Goal: Task Accomplishment & Management: Use online tool/utility

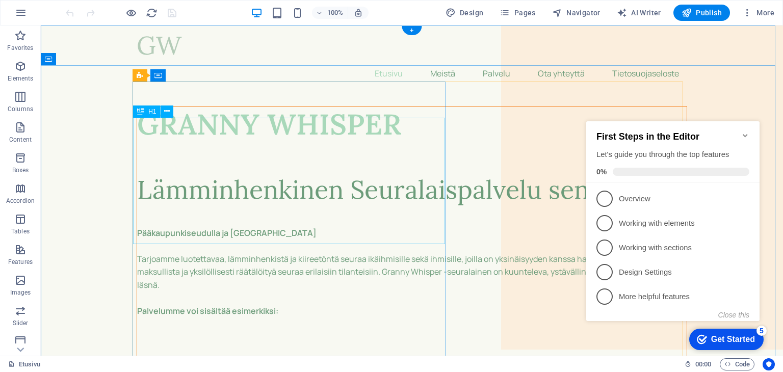
click at [273, 200] on div "Lämminhenkinen Seuralaispalvelu senioreille" at bounding box center [411, 173] width 549 height 63
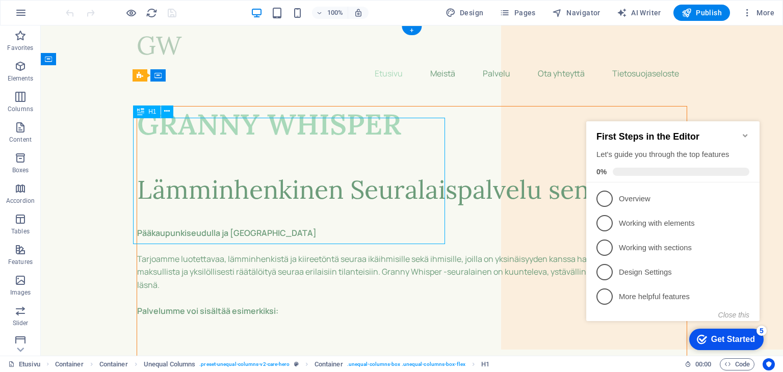
click at [321, 200] on div "Lämminhenkinen Seuralaispalvelu senioreille" at bounding box center [411, 173] width 549 height 63
click at [336, 159] on div "Lämminhenkinen Seuralaispalvelu senioreille" at bounding box center [411, 173] width 549 height 63
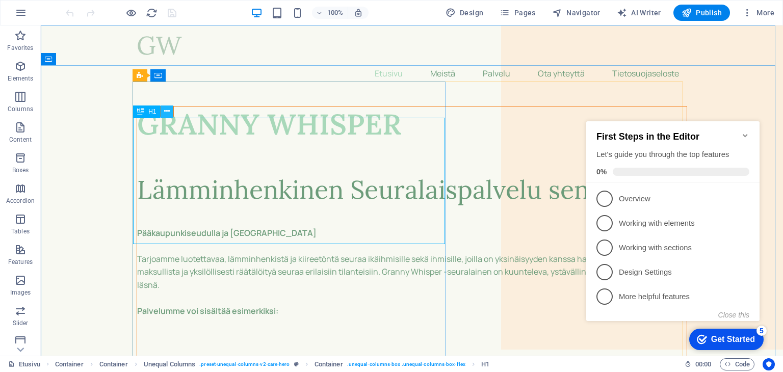
click at [167, 113] on icon at bounding box center [167, 111] width 6 height 11
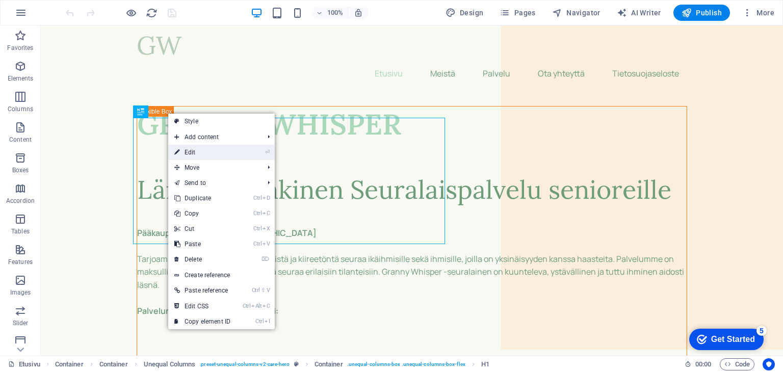
click at [216, 151] on link "⏎ Edit" at bounding box center [202, 152] width 68 height 15
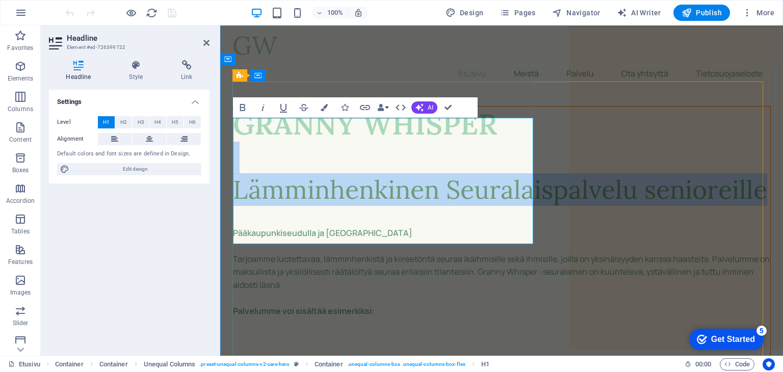
click at [359, 205] on h1 "Lämminhenkinen Seuralaispalvelu senioreille" at bounding box center [501, 173] width 537 height 63
drag, startPoint x: 360, startPoint y: 233, endPoint x: 235, endPoint y: 168, distance: 140.4
click at [235, 168] on h1 "Lämminhenkinen Seuralaispalvelu senioreille" at bounding box center [501, 173] width 537 height 63
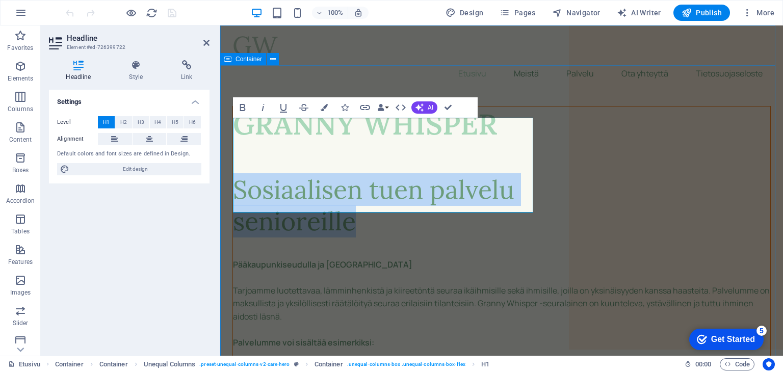
drag, startPoint x: 356, startPoint y: 197, endPoint x: 230, endPoint y: 158, distance: 131.4
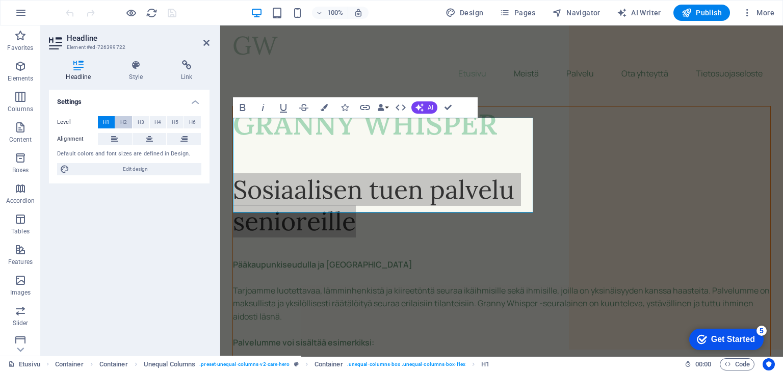
click at [124, 124] on span "H2" at bounding box center [123, 122] width 7 height 12
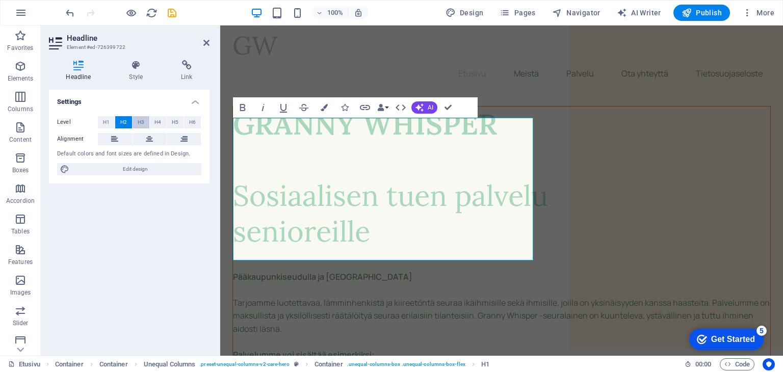
click at [138, 125] on span "H3" at bounding box center [141, 122] width 7 height 12
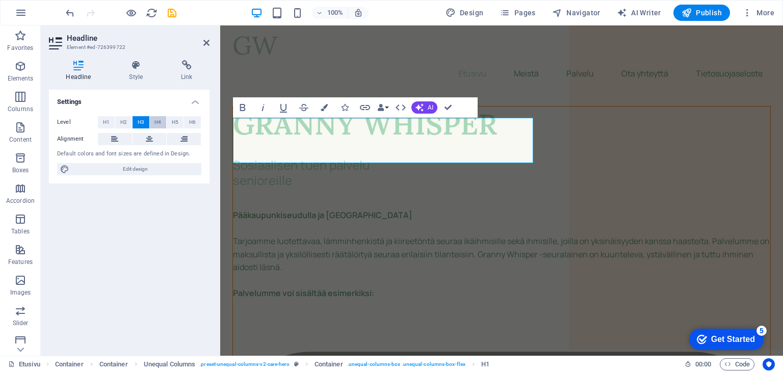
click at [158, 124] on span "H4" at bounding box center [157, 122] width 7 height 12
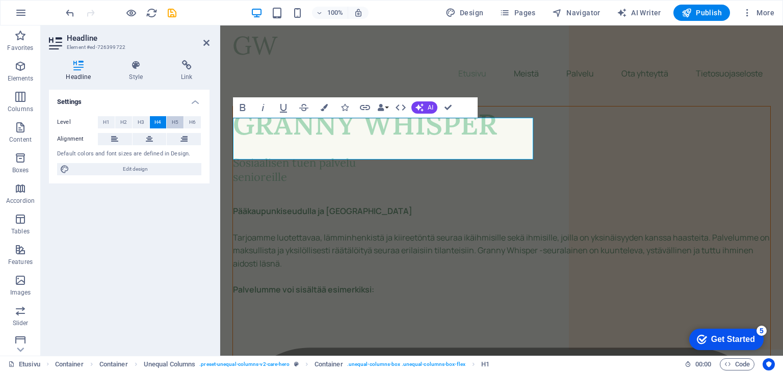
click at [174, 124] on span "H5" at bounding box center [175, 122] width 7 height 12
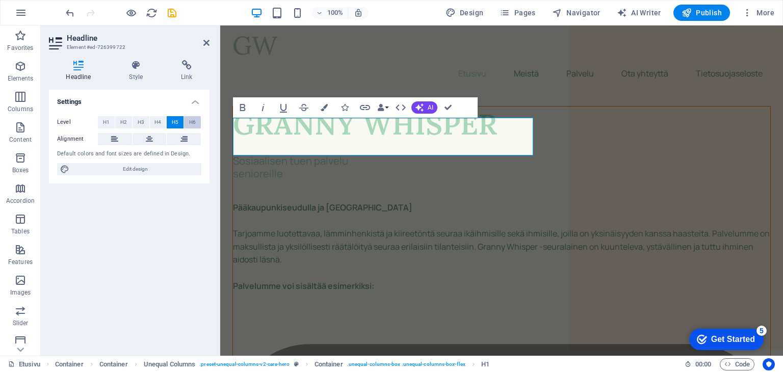
click at [191, 123] on span "H6" at bounding box center [192, 122] width 7 height 12
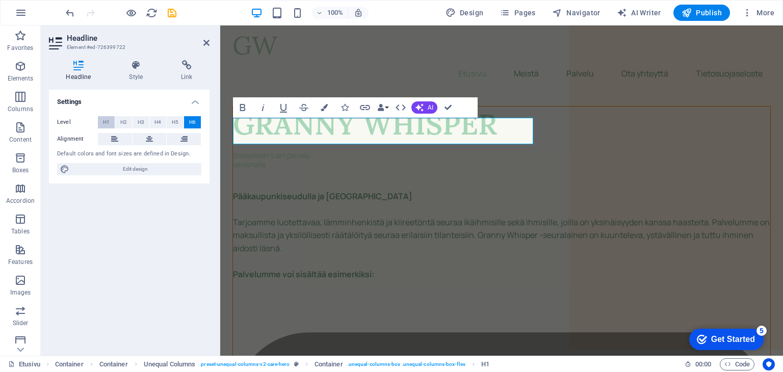
click at [107, 124] on span "H1" at bounding box center [106, 122] width 7 height 12
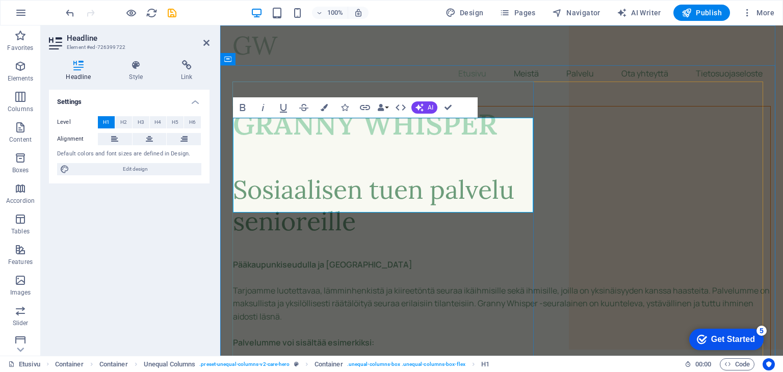
click at [433, 169] on h1 "Sosiaalisen tuen palvelu ‌senioreille" at bounding box center [501, 189] width 537 height 95
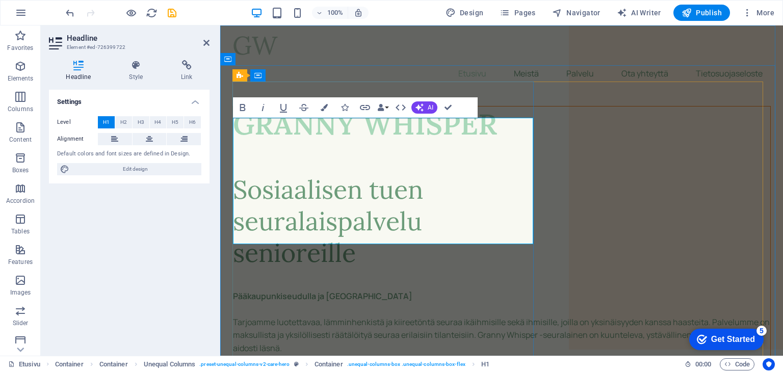
click at [237, 233] on h1 "Sosiaalisen tuen ‌seuralaispalvelu ‌senioreille" at bounding box center [501, 205] width 537 height 126
click at [479, 227] on h1 "Sosiaalisen tuen ‌seuralaispalvelu ‌senioreille" at bounding box center [501, 205] width 537 height 126
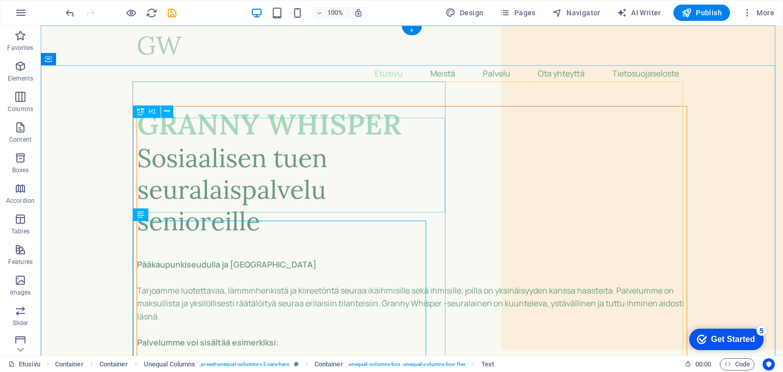
click at [300, 173] on div "Sosiaalisen tuen seuralaispalvelu senioreille" at bounding box center [411, 189] width 549 height 95
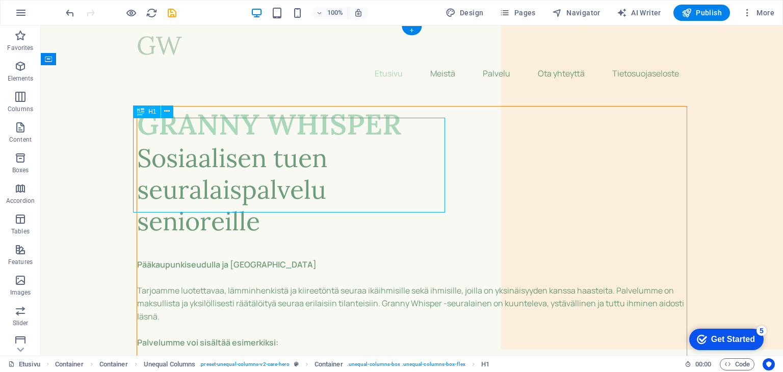
click at [268, 203] on div "Sosiaalisen tuen seuralaispalvelu senioreille" at bounding box center [411, 189] width 549 height 95
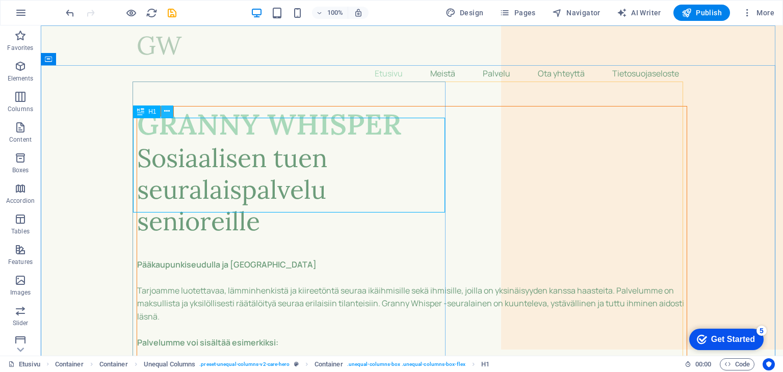
click at [168, 116] on icon at bounding box center [167, 111] width 6 height 11
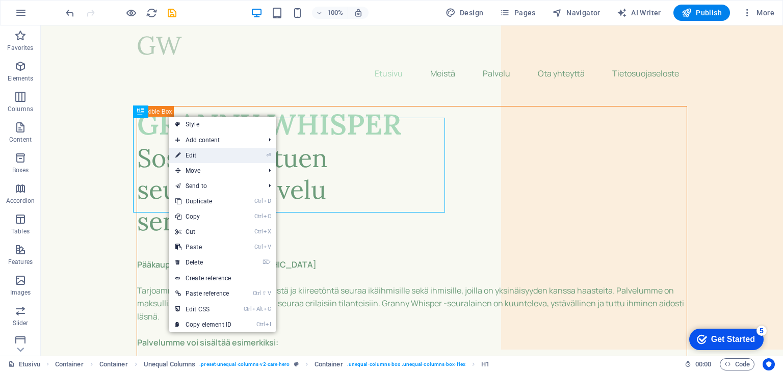
click at [202, 152] on link "⏎ Edit" at bounding box center [203, 155] width 68 height 15
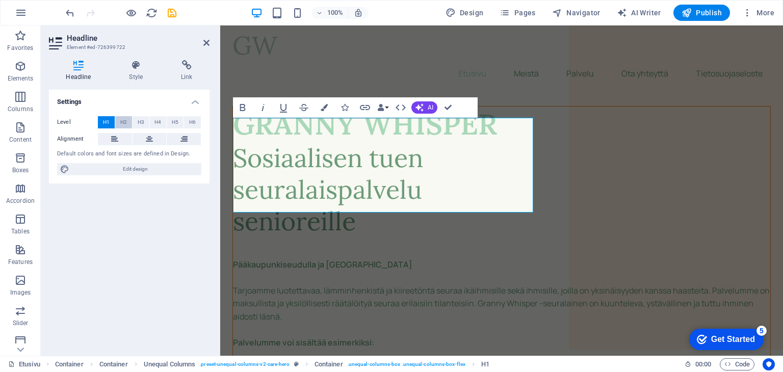
click at [126, 125] on button "H2" at bounding box center [123, 122] width 17 height 12
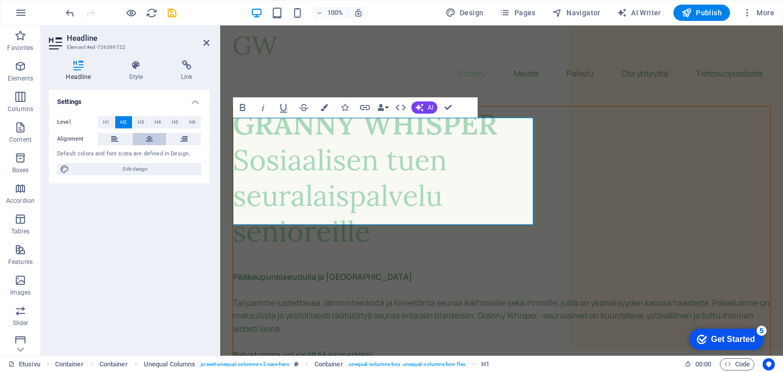
click at [154, 140] on button at bounding box center [150, 139] width 34 height 12
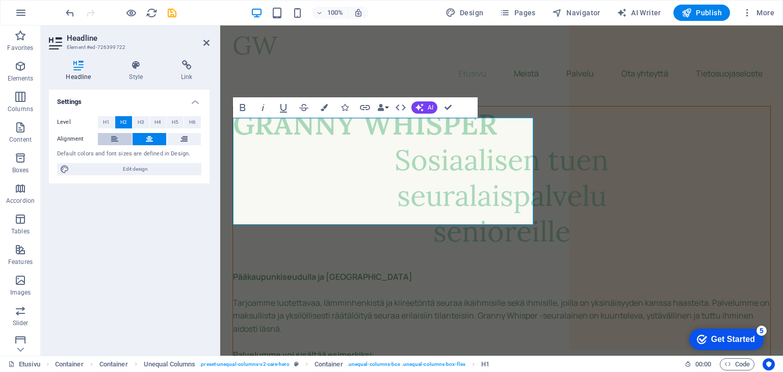
click at [118, 139] on button at bounding box center [115, 139] width 34 height 12
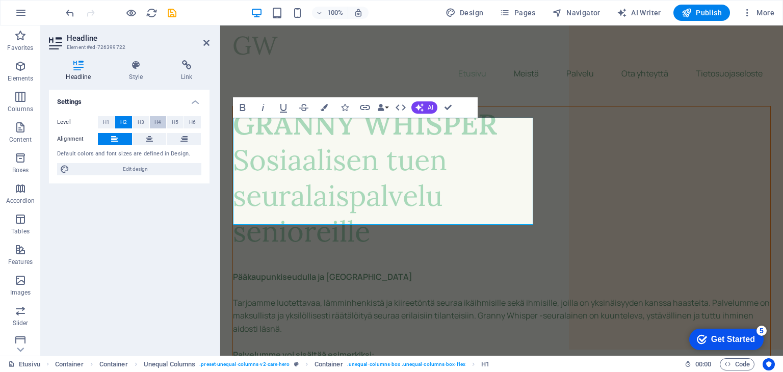
click at [160, 123] on span "H4" at bounding box center [157, 122] width 7 height 12
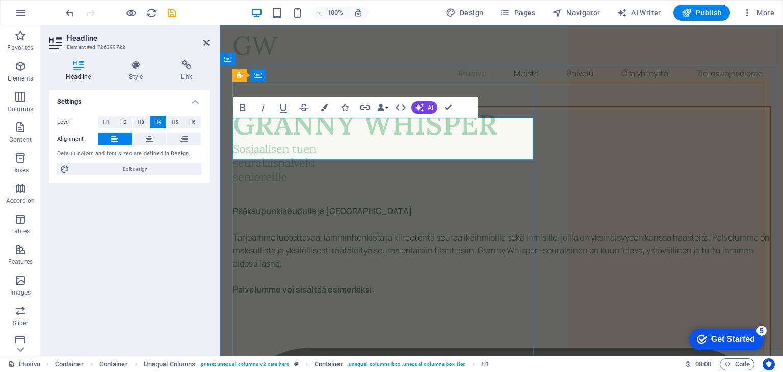
click at [239, 145] on h4 "Sosiaalisen tuen seuralaispalvelu senioreille" at bounding box center [501, 163] width 537 height 42
click at [236, 142] on h4 "Sosiaalisen tuen seuralaispalvelu senioreille" at bounding box center [501, 163] width 537 height 42
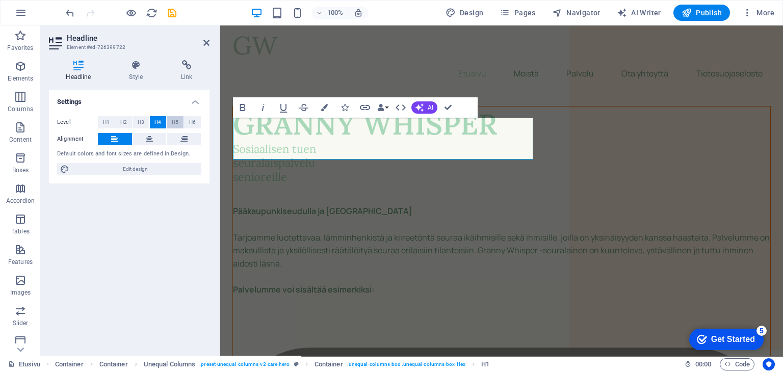
click at [175, 121] on span "H5" at bounding box center [175, 122] width 7 height 12
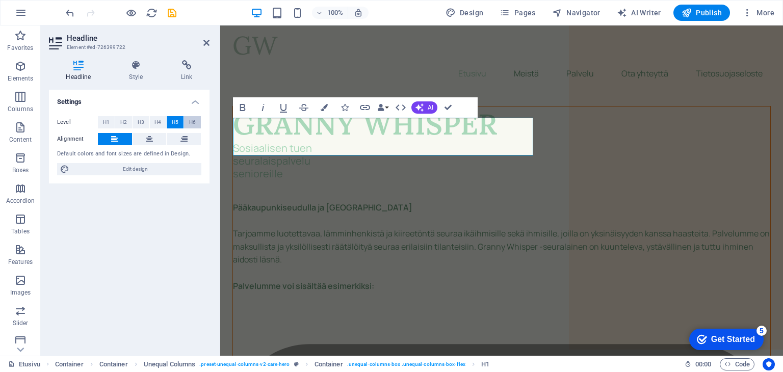
click at [194, 119] on span "H6" at bounding box center [192, 122] width 7 height 12
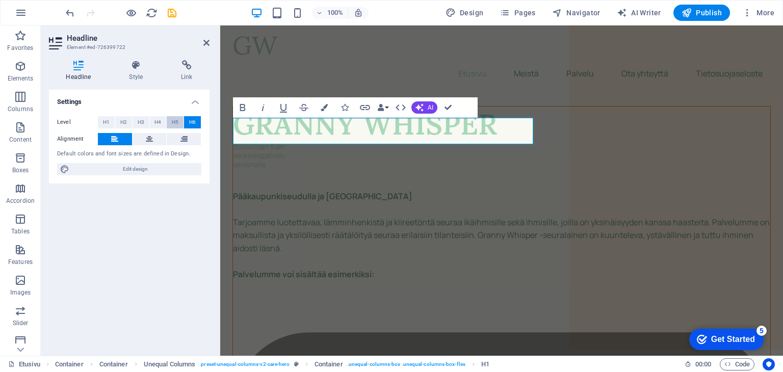
click at [177, 125] on span "H5" at bounding box center [175, 122] width 7 height 12
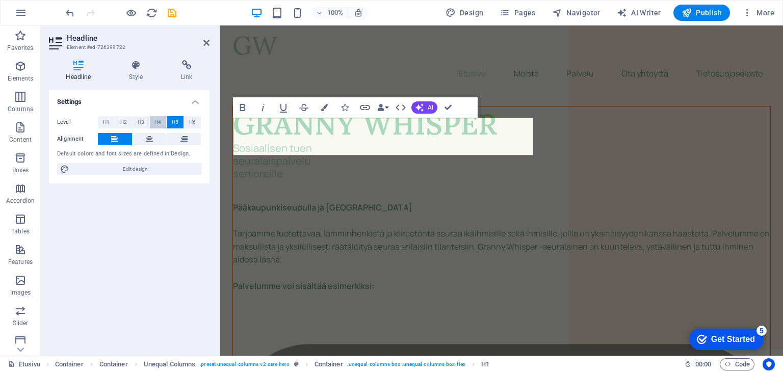
click at [158, 123] on span "H4" at bounding box center [157, 122] width 7 height 12
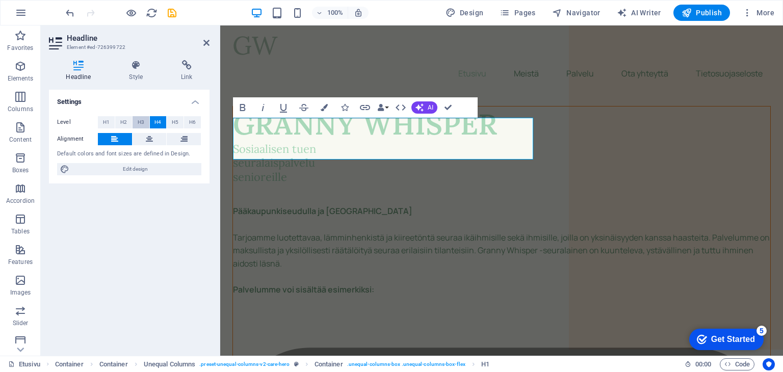
click at [140, 124] on span "H3" at bounding box center [141, 122] width 7 height 12
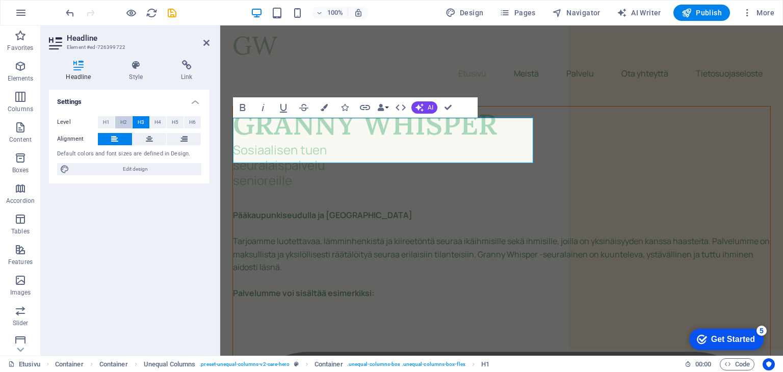
click at [124, 122] on span "H2" at bounding box center [123, 122] width 7 height 12
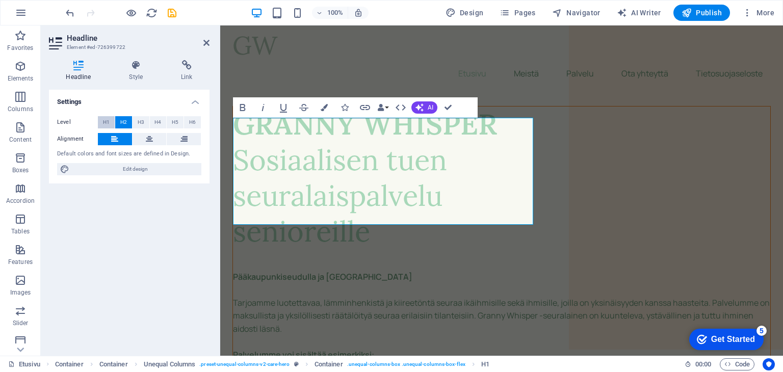
click at [100, 120] on button "H1" at bounding box center [106, 122] width 17 height 12
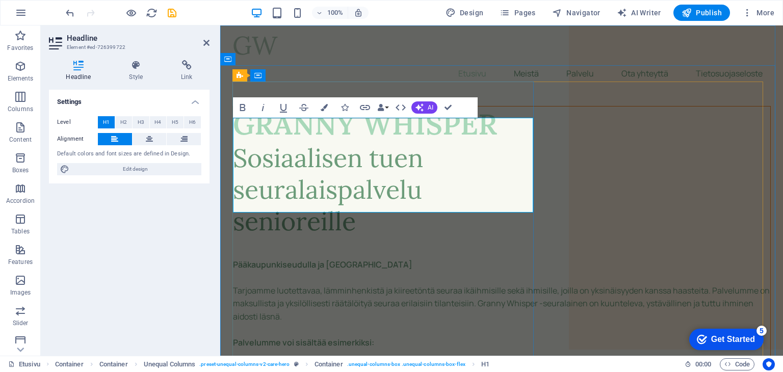
drag, startPoint x: 379, startPoint y: 201, endPoint x: 404, endPoint y: 203, distance: 25.0
click at [394, 203] on h1 "Sosiaalisen tuen seuralaispalvelu senioreille" at bounding box center [501, 189] width 537 height 95
click at [237, 171] on h1 "Sosiaalisen tuen seuralaispalvelu senioreille" at bounding box center [501, 189] width 537 height 95
click at [244, 166] on h1 "Sosiaalisen tuen seuralaispalvelu senioreille" at bounding box center [501, 189] width 537 height 95
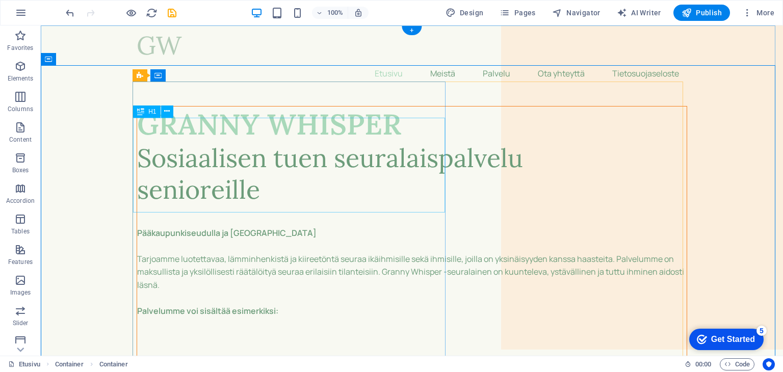
click at [242, 205] on div "Sosiaalisen tuen seuralaispalvelu senioreille" at bounding box center [411, 173] width 549 height 63
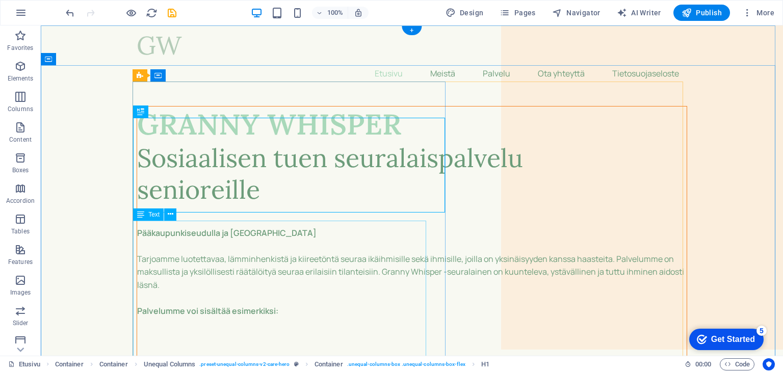
click at [167, 113] on icon at bounding box center [167, 111] width 6 height 11
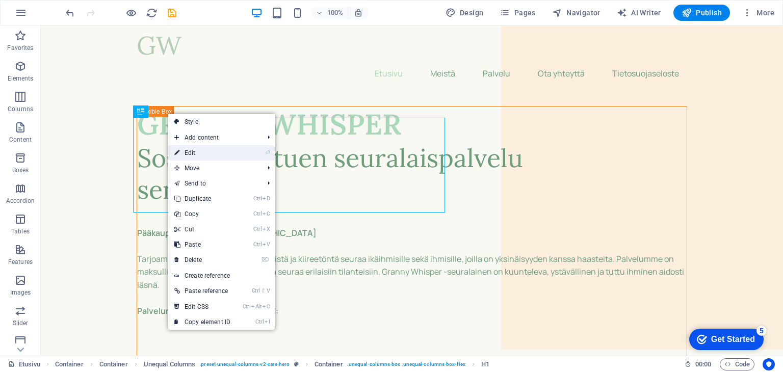
click at [191, 148] on link "⏎ Edit" at bounding box center [202, 152] width 68 height 15
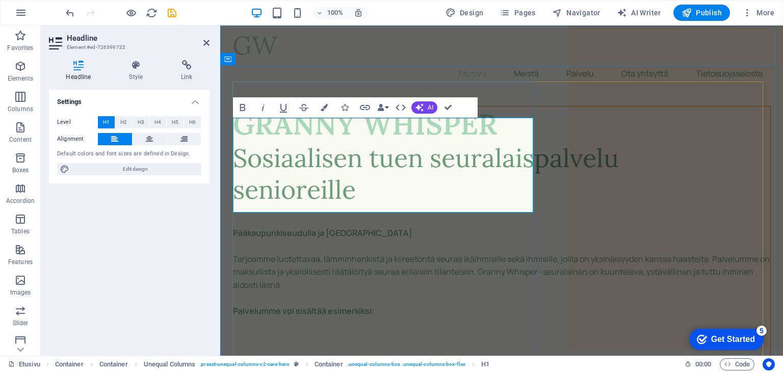
click at [235, 142] on h1 "Sosiaalisen tuen seuralaispalvelu senioreille" at bounding box center [501, 173] width 537 height 63
click at [237, 142] on h1 "Sosiaalisen tuen seuralaispalvelu senioreille" at bounding box center [501, 173] width 537 height 63
click at [261, 142] on h1 "Sosiaalisen tuen seuralaispalvelu senioreille" at bounding box center [501, 173] width 537 height 63
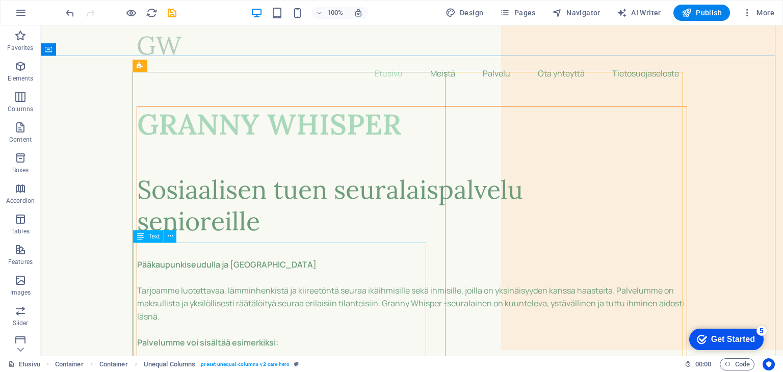
scroll to position [102, 0]
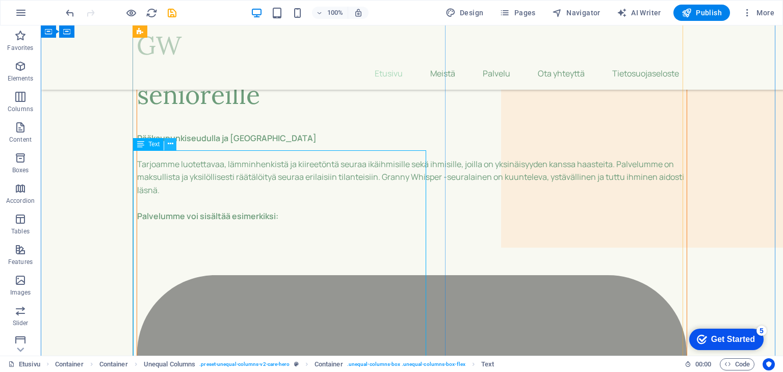
click at [173, 143] on button at bounding box center [170, 144] width 12 height 12
drag, startPoint x: 341, startPoint y: 232, endPoint x: 357, endPoint y: 220, distance: 20.1
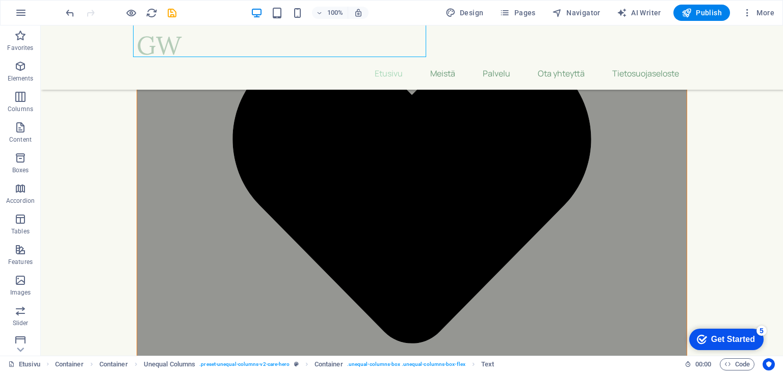
scroll to position [469, 0]
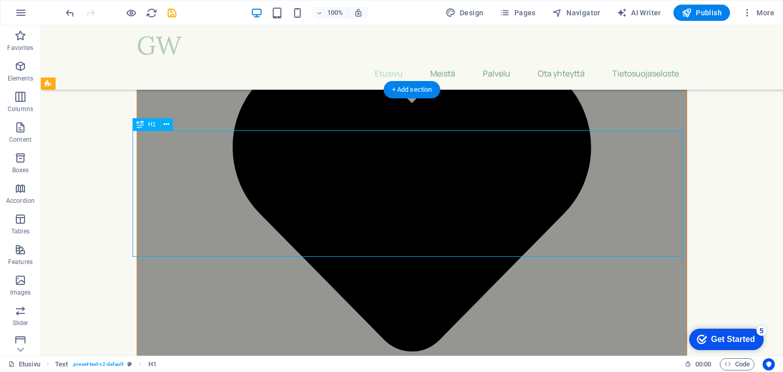
click at [169, 125] on button at bounding box center [167, 124] width 12 height 12
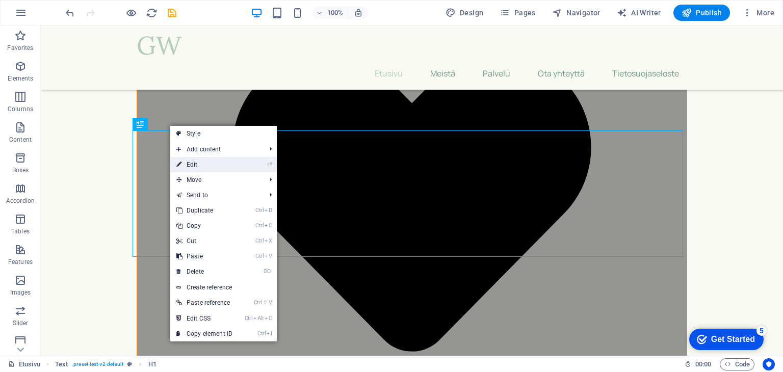
click at [200, 164] on link "⏎ Edit" at bounding box center [204, 164] width 68 height 15
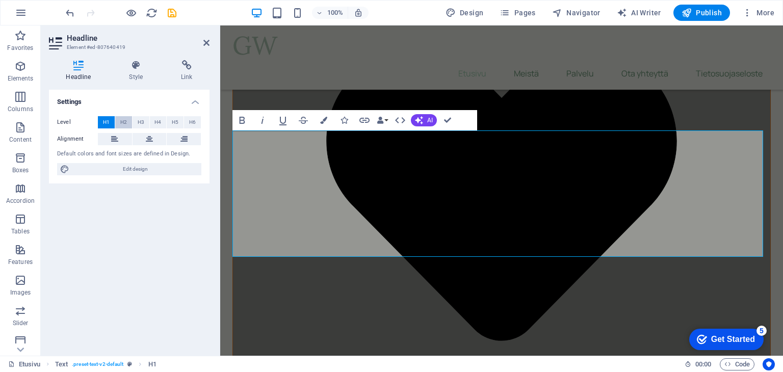
click at [122, 119] on span "H2" at bounding box center [123, 122] width 7 height 12
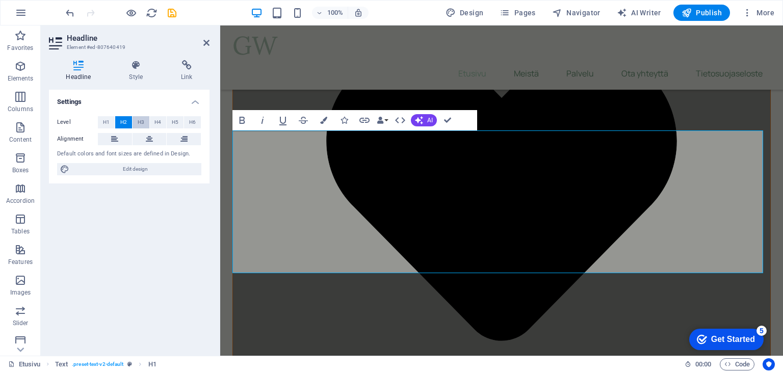
click at [141, 123] on span "H3" at bounding box center [141, 122] width 7 height 12
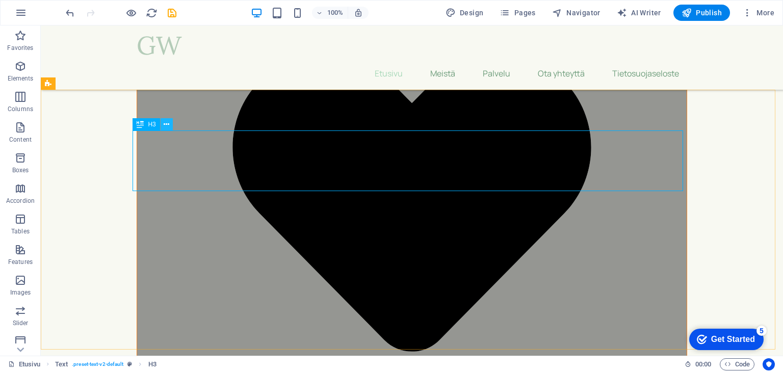
click at [167, 125] on icon at bounding box center [167, 124] width 6 height 11
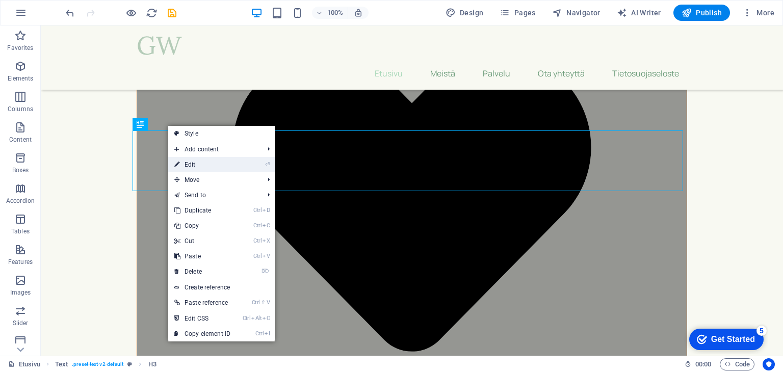
click at [195, 160] on link "⏎ Edit" at bounding box center [202, 164] width 68 height 15
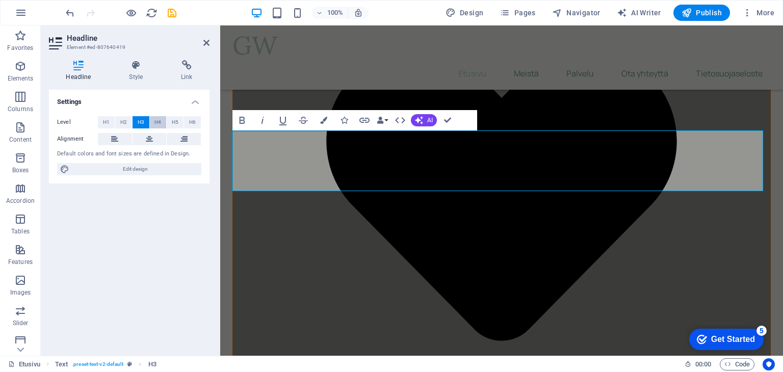
click at [155, 124] on span "H4" at bounding box center [157, 122] width 7 height 12
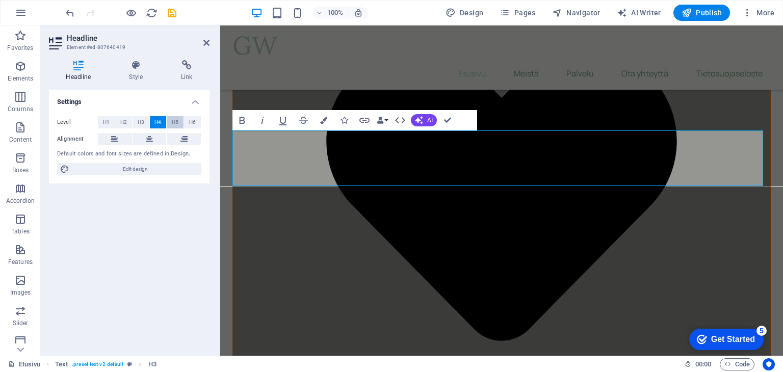
click at [176, 121] on span "H5" at bounding box center [175, 122] width 7 height 12
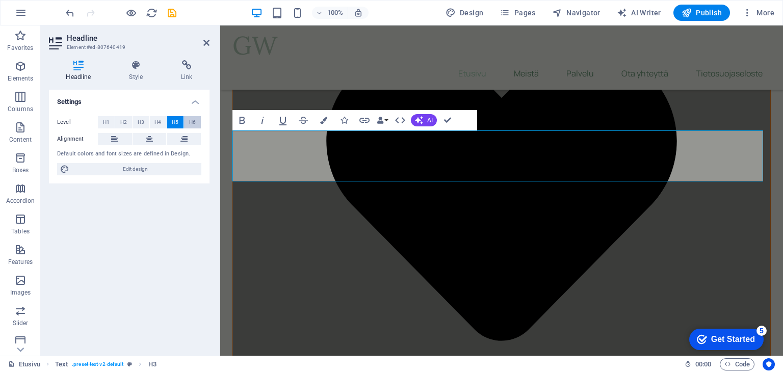
click at [192, 123] on span "H6" at bounding box center [192, 122] width 7 height 12
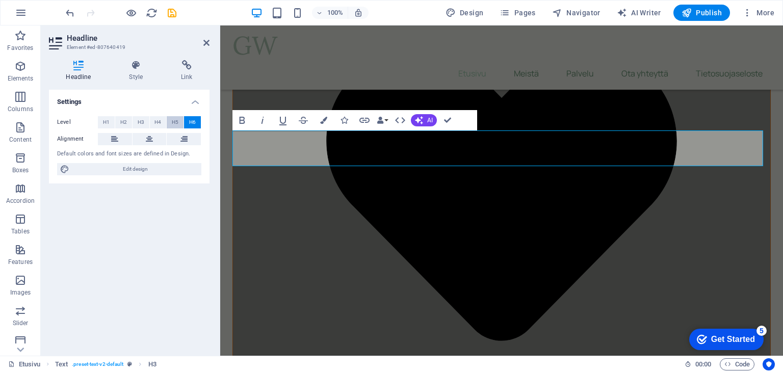
click at [178, 125] on span "H5" at bounding box center [175, 122] width 7 height 12
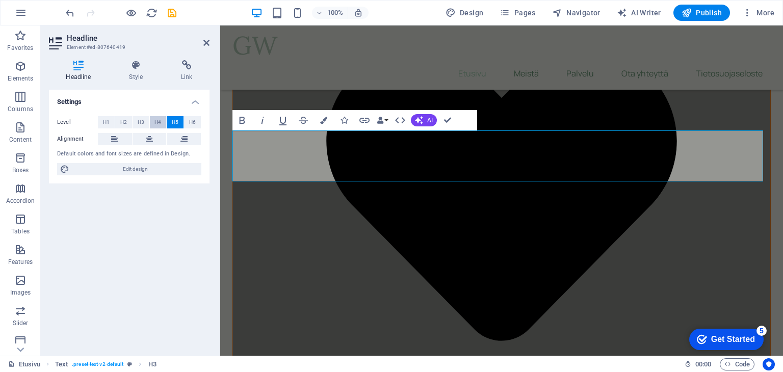
click at [160, 119] on span "H4" at bounding box center [157, 122] width 7 height 12
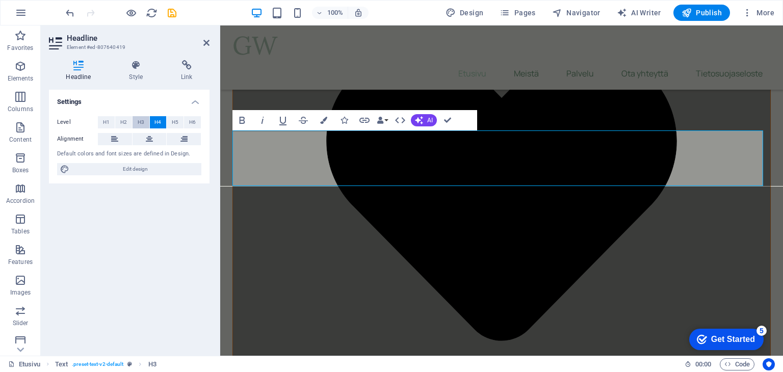
click at [141, 120] on span "H3" at bounding box center [141, 122] width 7 height 12
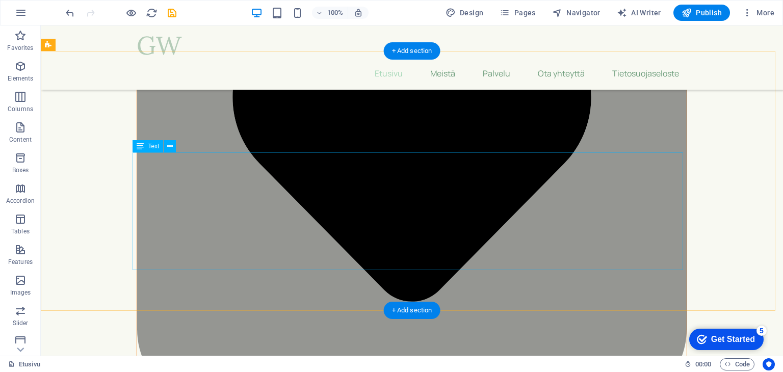
scroll to position [520, 0]
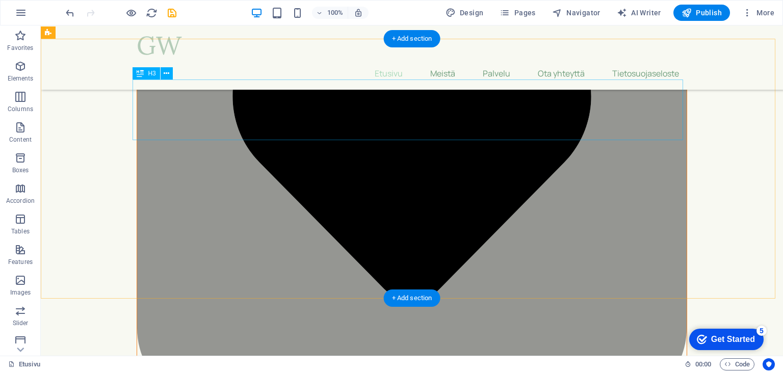
click at [167, 74] on icon at bounding box center [167, 73] width 6 height 11
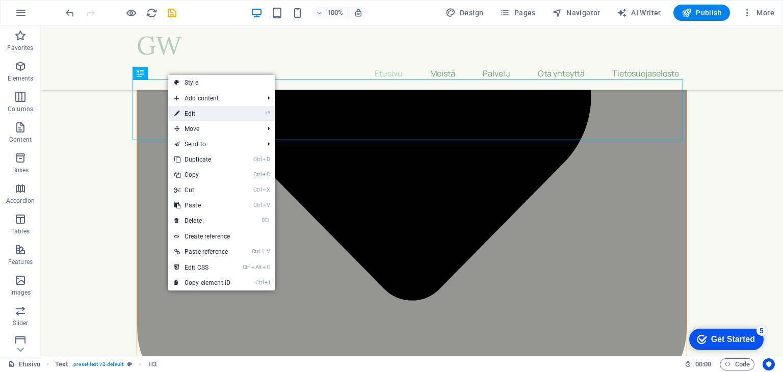
click at [189, 115] on link "⏎ Edit" at bounding box center [202, 113] width 68 height 15
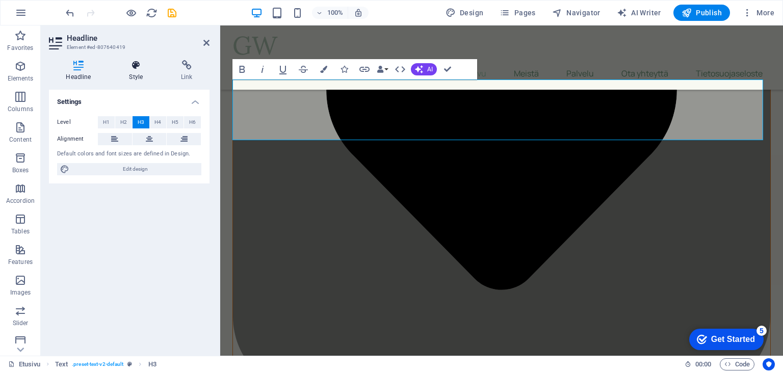
click at [139, 72] on h4 "Style" at bounding box center [138, 70] width 52 height 21
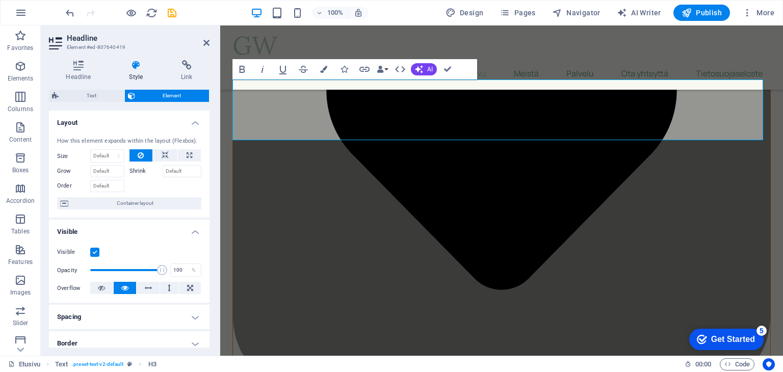
scroll to position [4, 0]
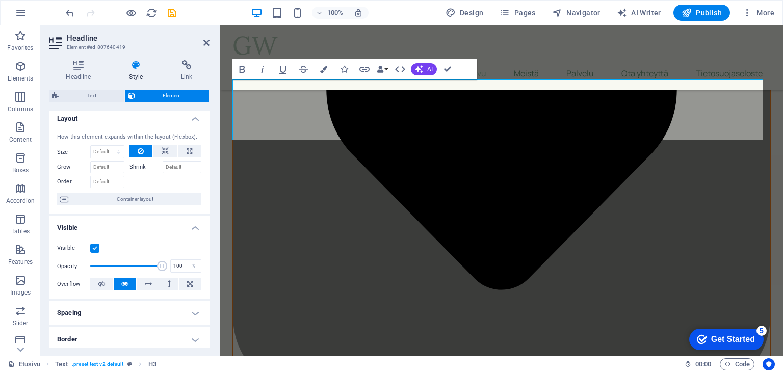
drag, startPoint x: 207, startPoint y: 134, endPoint x: 211, endPoint y: 175, distance: 42.0
click at [211, 175] on div "Headline Style Link Settings Level H1 H2 H3 H4 H5 H6 Alignment Default colors a…" at bounding box center [129, 204] width 177 height 304
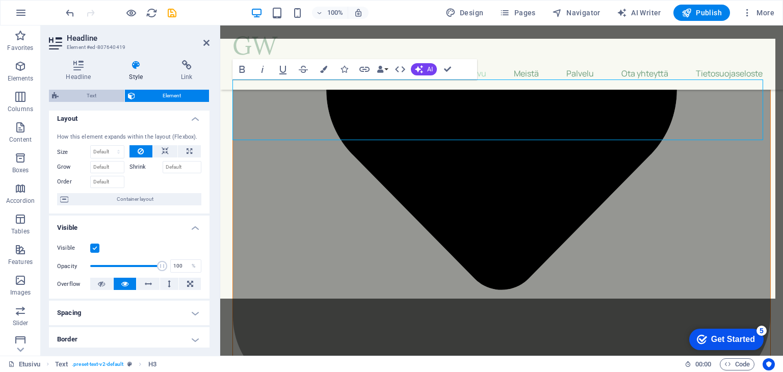
click at [99, 95] on span "Text" at bounding box center [92, 96] width 60 height 12
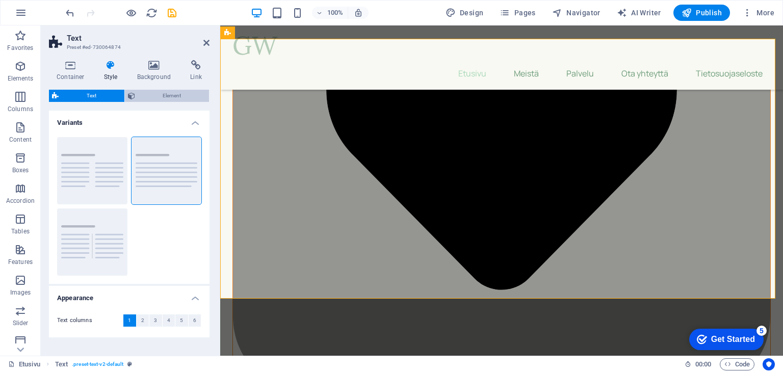
click at [157, 96] on span "Element" at bounding box center [172, 96] width 68 height 12
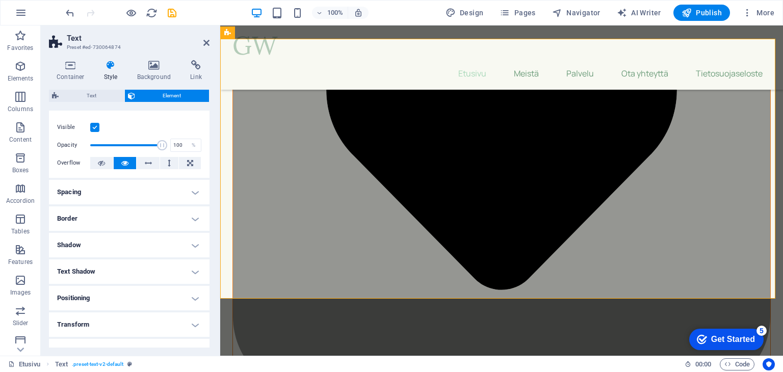
scroll to position [0, 0]
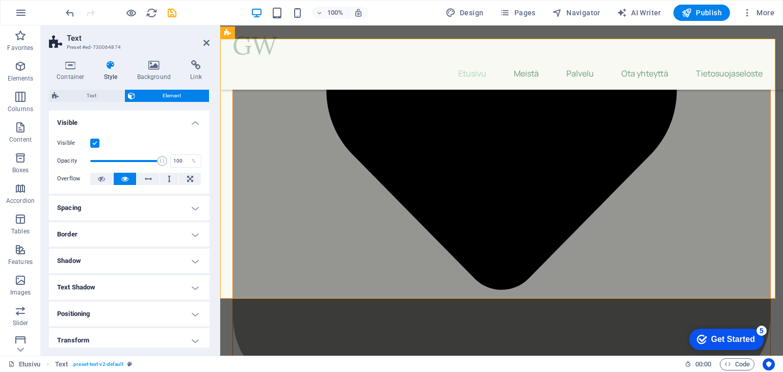
click at [101, 73] on h4 "Style" at bounding box center [112, 70] width 33 height 21
click at [202, 44] on header "Text Preset #ed-730064874" at bounding box center [129, 38] width 161 height 27
click at [207, 40] on icon at bounding box center [206, 43] width 6 height 8
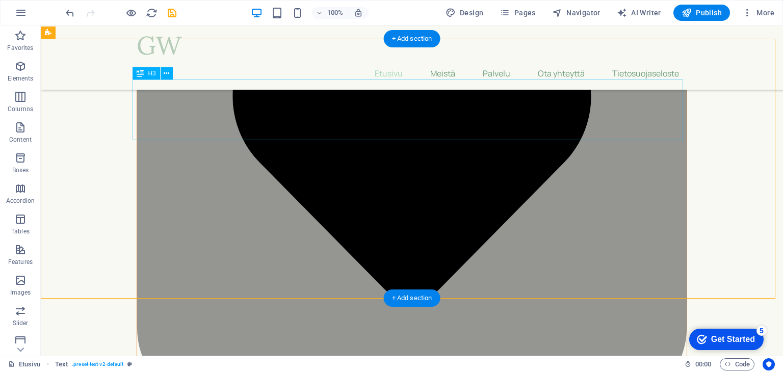
click at [164, 72] on icon at bounding box center [167, 73] width 6 height 11
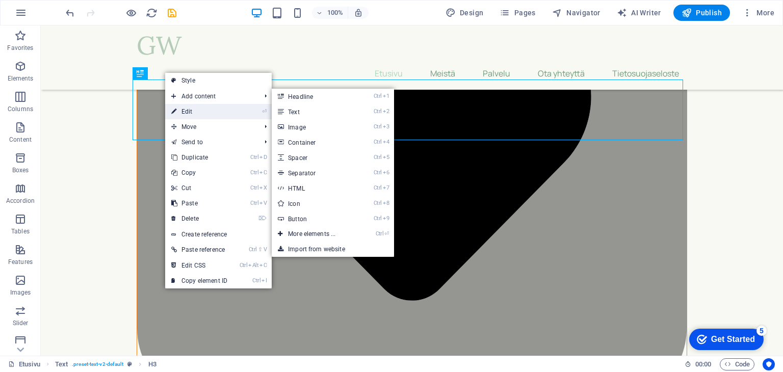
click at [185, 108] on link "⏎ Edit" at bounding box center [199, 111] width 68 height 15
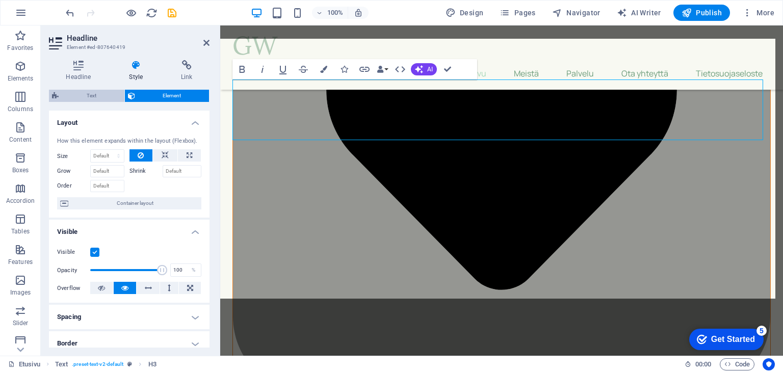
click at [93, 93] on span "Text" at bounding box center [92, 96] width 60 height 12
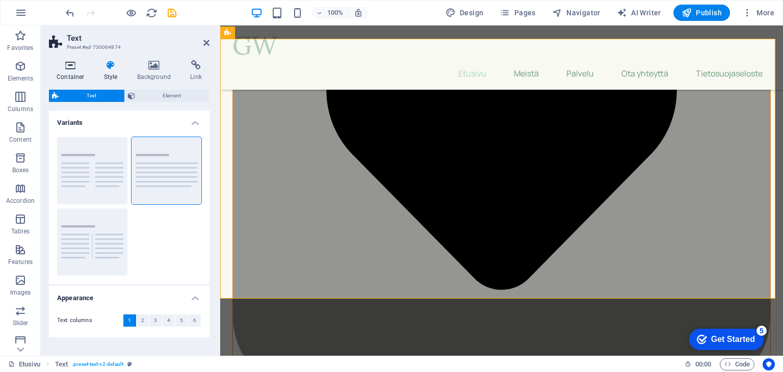
click at [82, 76] on h4 "Container" at bounding box center [72, 70] width 47 height 21
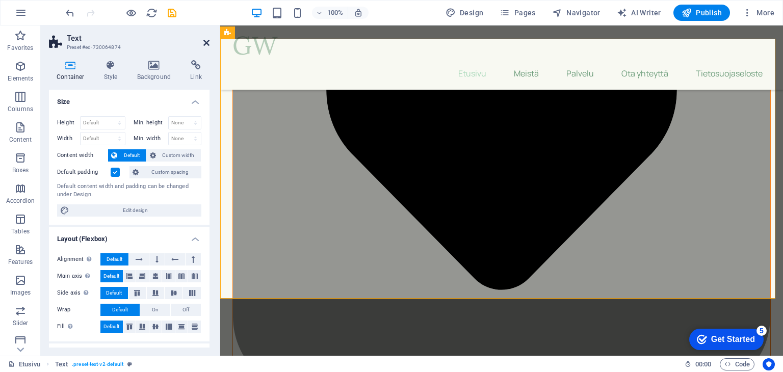
click at [206, 42] on icon at bounding box center [206, 43] width 6 height 8
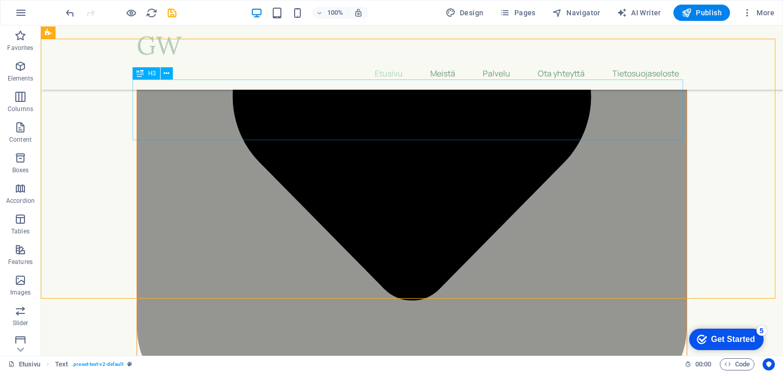
click at [153, 72] on span "H3" at bounding box center [152, 73] width 8 height 6
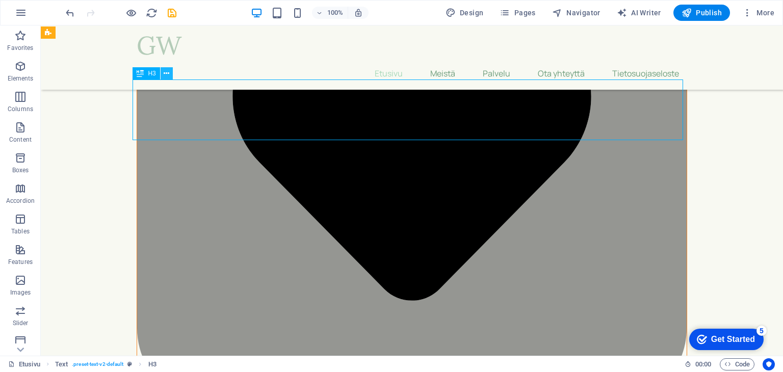
click at [165, 74] on icon at bounding box center [167, 73] width 6 height 11
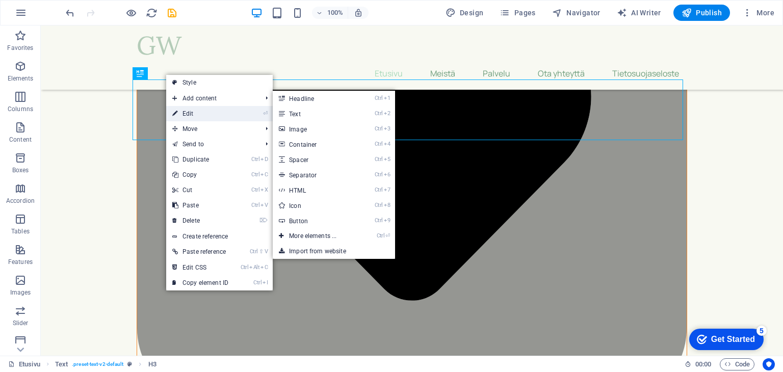
click at [185, 109] on link "⏎ Edit" at bounding box center [200, 113] width 68 height 15
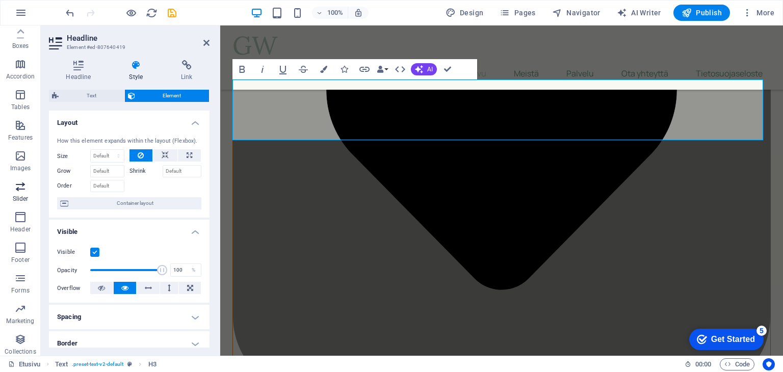
scroll to position [128, 0]
click at [86, 71] on h4 "Headline" at bounding box center [80, 70] width 63 height 21
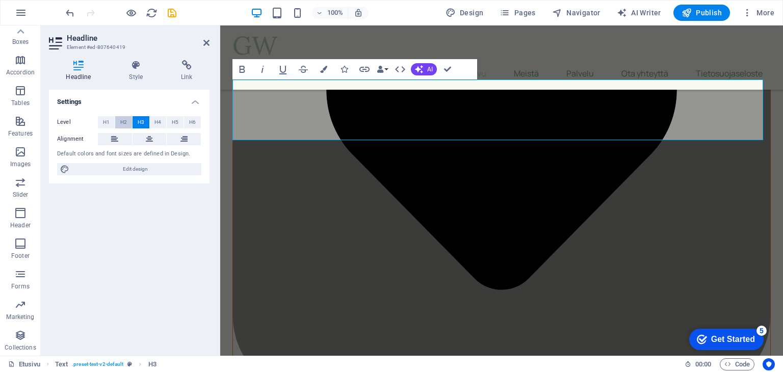
click at [122, 121] on span "H2" at bounding box center [123, 122] width 7 height 12
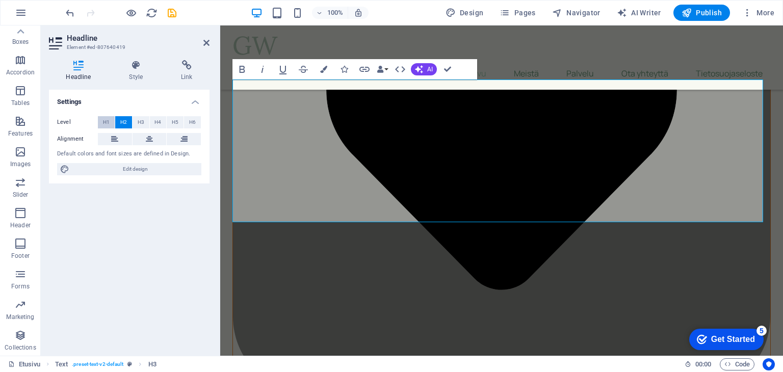
click at [109, 124] on span "H1" at bounding box center [106, 122] width 7 height 12
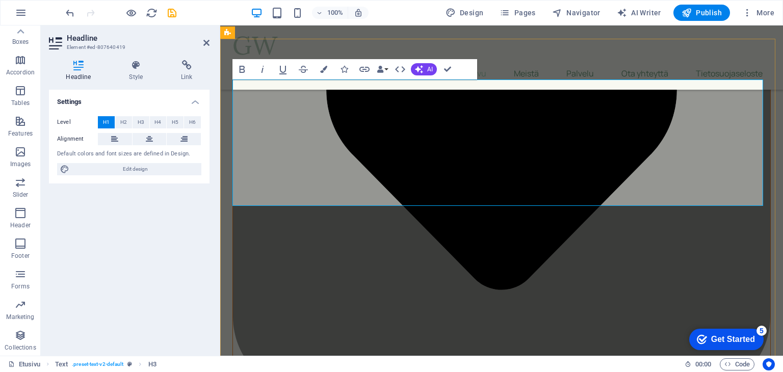
drag, startPoint x: 606, startPoint y: 199, endPoint x: 436, endPoint y: 191, distance: 169.9
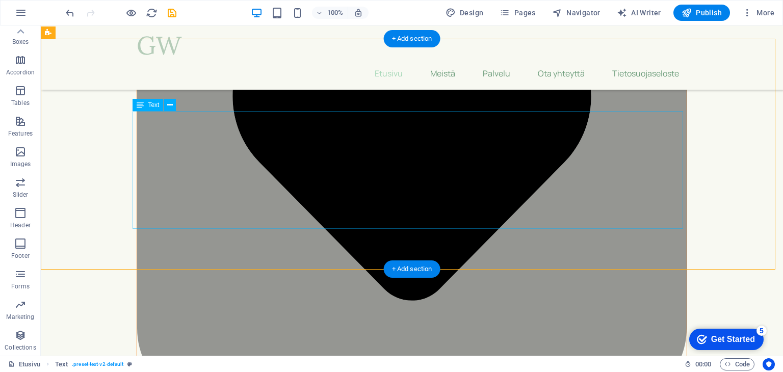
click at [171, 102] on icon at bounding box center [170, 105] width 6 height 11
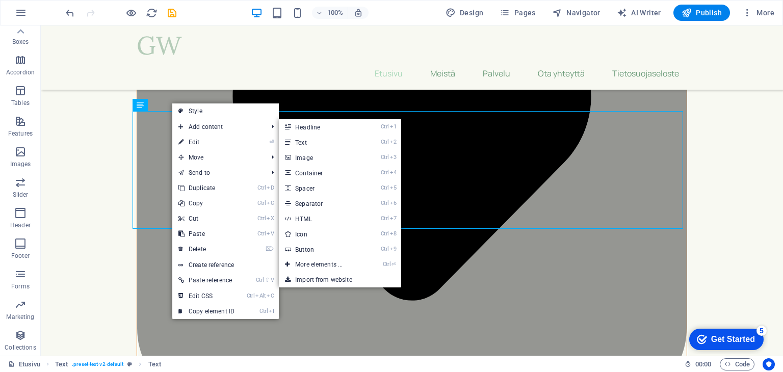
click at [207, 144] on link "⏎ Edit" at bounding box center [206, 142] width 68 height 15
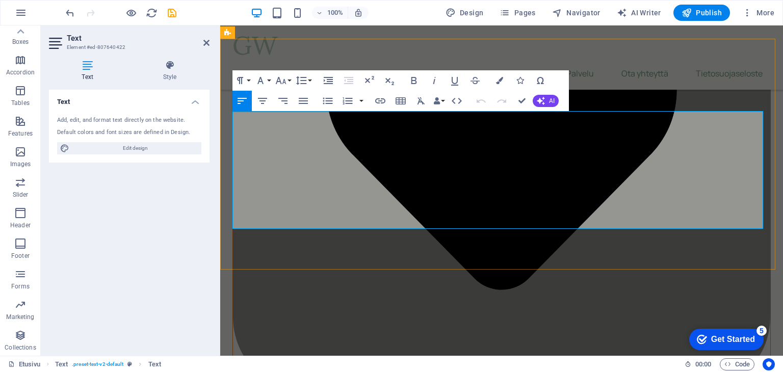
drag, startPoint x: 411, startPoint y: 170, endPoint x: 369, endPoint y: 173, distance: 42.4
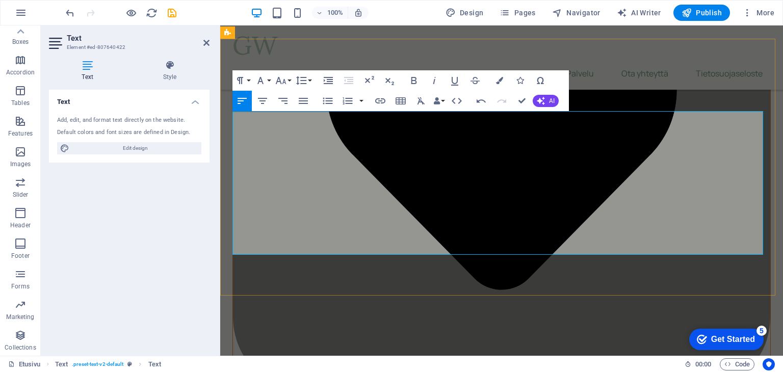
drag, startPoint x: 321, startPoint y: 211, endPoint x: 278, endPoint y: 208, distance: 42.4
drag, startPoint x: 352, startPoint y: 209, endPoint x: 358, endPoint y: 210, distance: 5.6
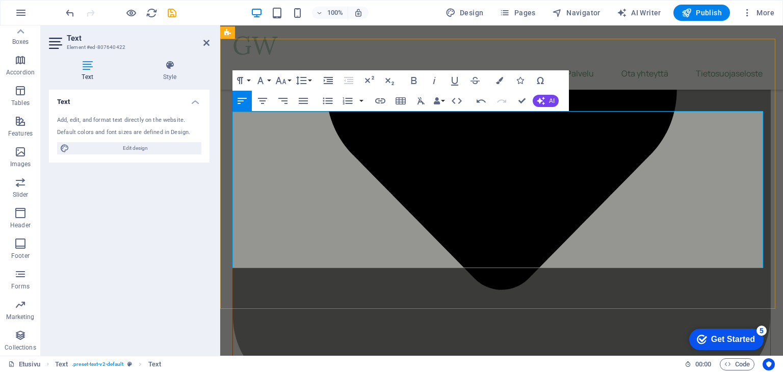
drag, startPoint x: 428, startPoint y: 223, endPoint x: 337, endPoint y: 226, distance: 90.3
click at [381, 100] on icon "button" at bounding box center [380, 101] width 12 height 12
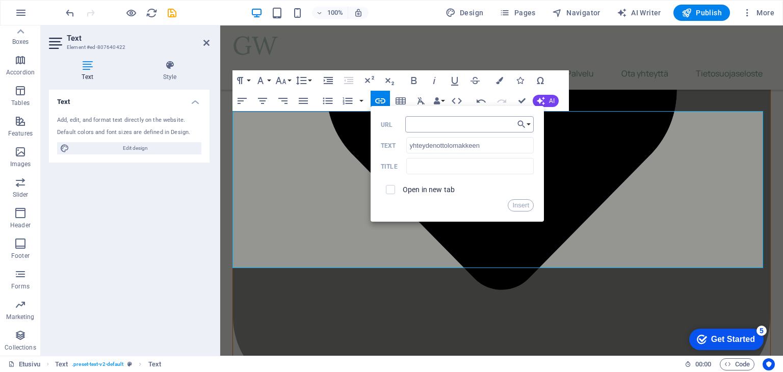
click at [444, 122] on input "URL" at bounding box center [469, 124] width 128 height 16
click at [471, 208] on div "Insert" at bounding box center [457, 205] width 153 height 12
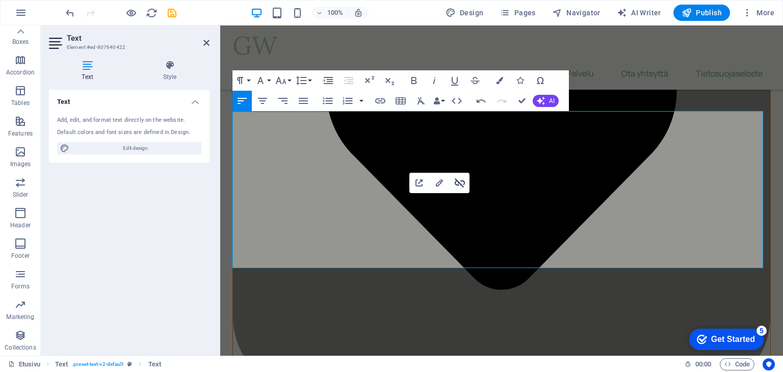
click at [459, 183] on icon "button" at bounding box center [460, 182] width 10 height 9
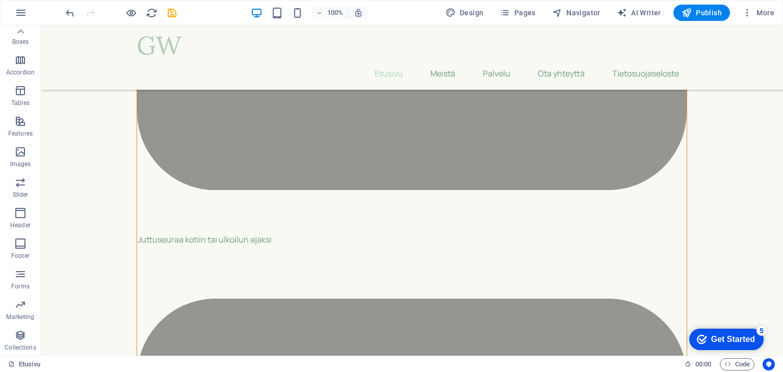
scroll to position [0, 0]
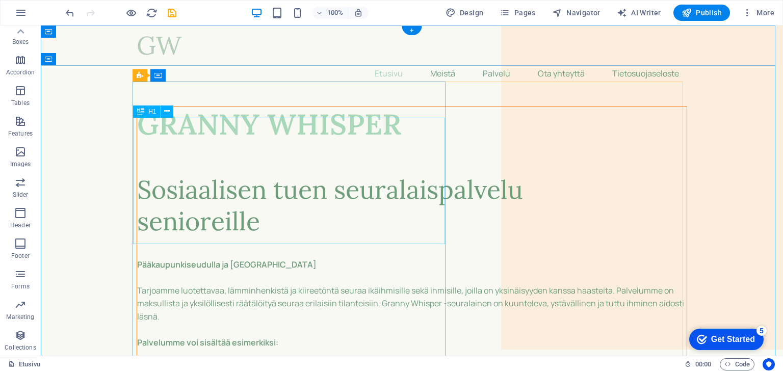
click at [266, 218] on div "Sosiaalisen tuen seuralaispalvelu senioreille" at bounding box center [411, 189] width 549 height 95
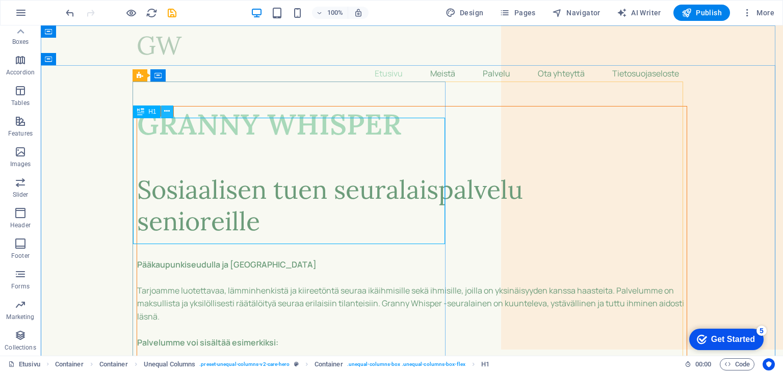
click at [168, 111] on icon at bounding box center [167, 111] width 6 height 11
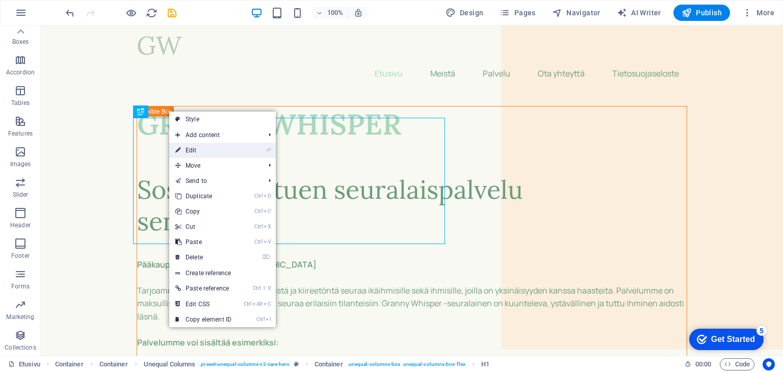
click at [200, 152] on link "⏎ Edit" at bounding box center [203, 150] width 68 height 15
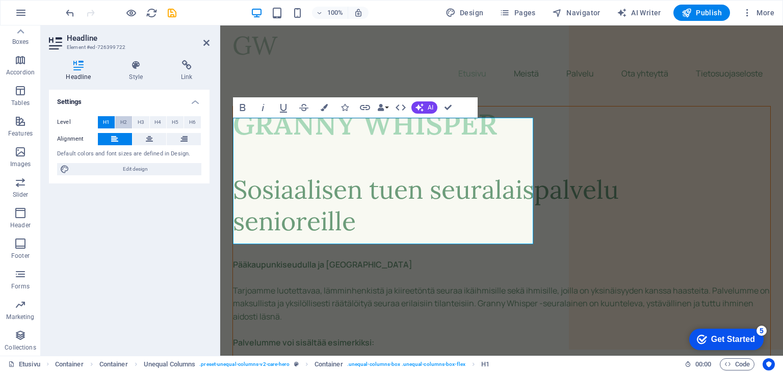
click at [122, 118] on span "H2" at bounding box center [123, 122] width 7 height 12
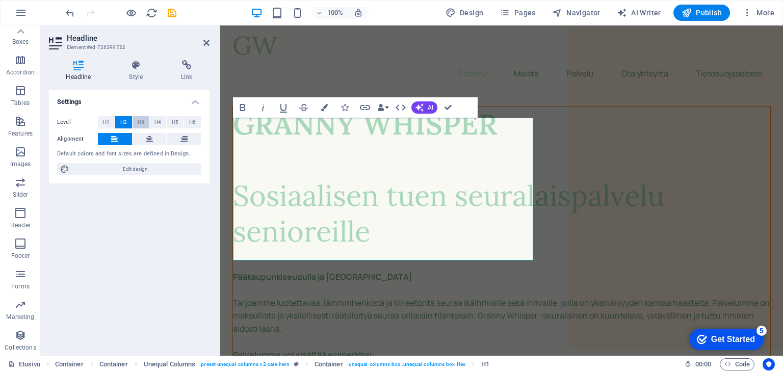
click at [142, 120] on span "H3" at bounding box center [141, 122] width 7 height 12
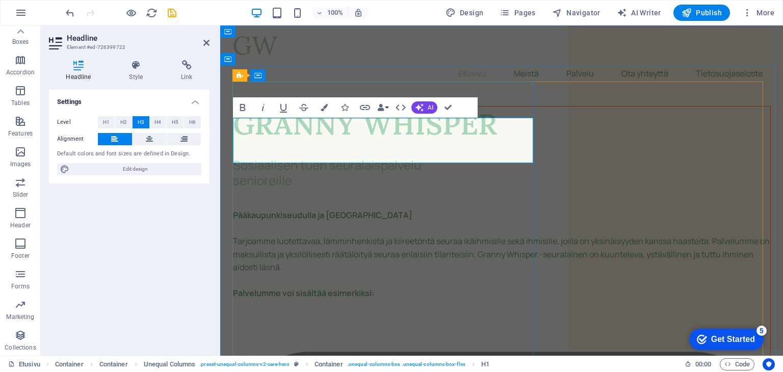
click at [235, 155] on h3 "Sosiaalisen tuen seuralaispalvelu senioreille" at bounding box center [501, 164] width 537 height 45
click at [240, 155] on h3 "Sosiaalisen tuen seuralaispalvelu senioreille" at bounding box center [501, 164] width 537 height 45
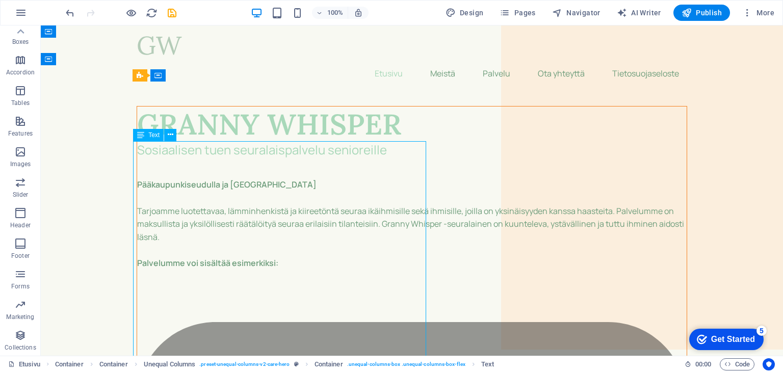
drag, startPoint x: 225, startPoint y: 285, endPoint x: 406, endPoint y: 284, distance: 180.4
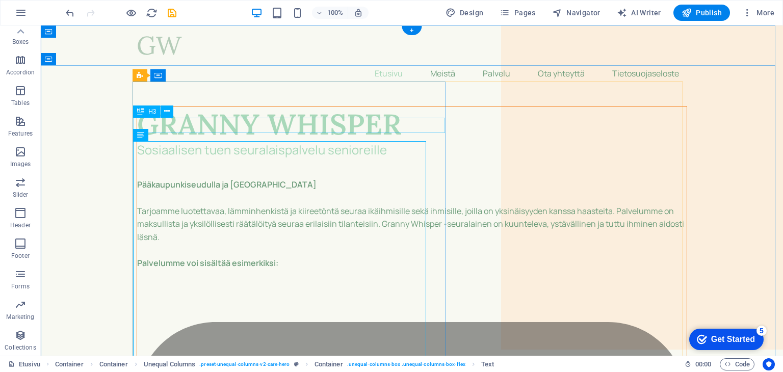
click at [268, 142] on div "Sosiaalisen tuen seuralaispalvelu senioreille" at bounding box center [411, 149] width 549 height 15
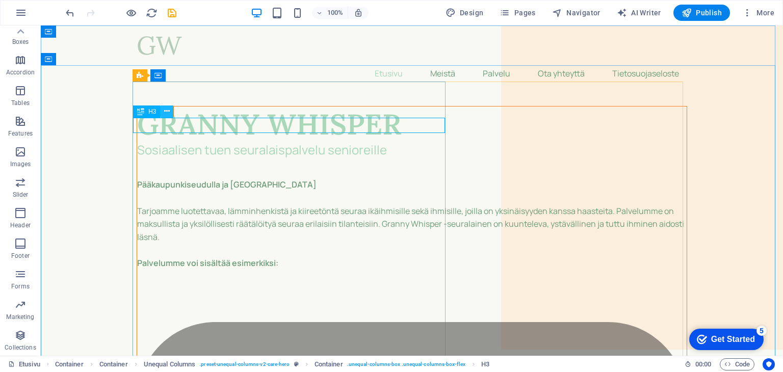
click at [165, 110] on icon at bounding box center [167, 111] width 6 height 11
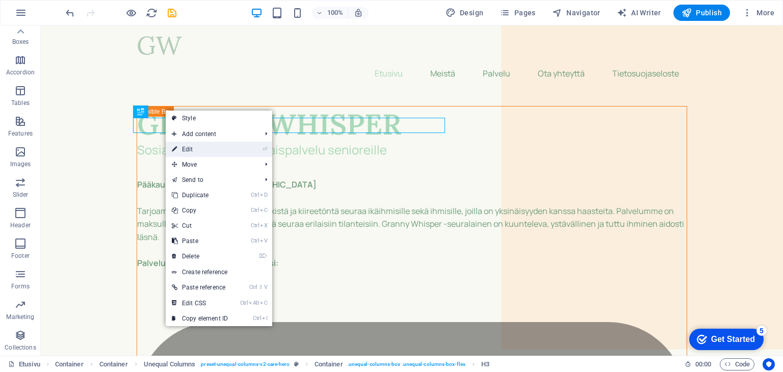
click at [193, 148] on link "⏎ Edit" at bounding box center [200, 149] width 68 height 15
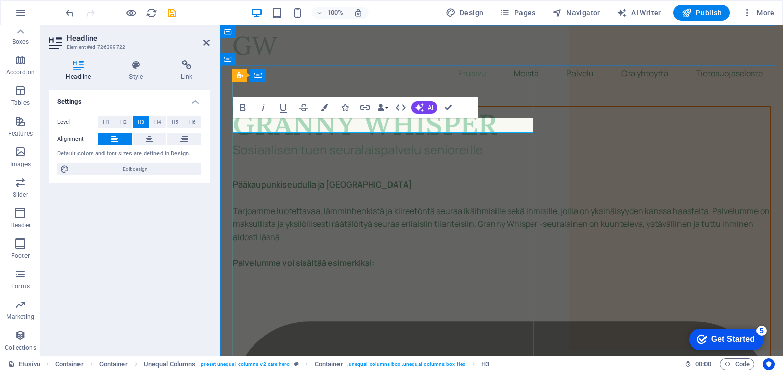
click at [234, 142] on h3 "Sosiaalisen tuen seuralaispalvelu senioreille" at bounding box center [501, 149] width 537 height 15
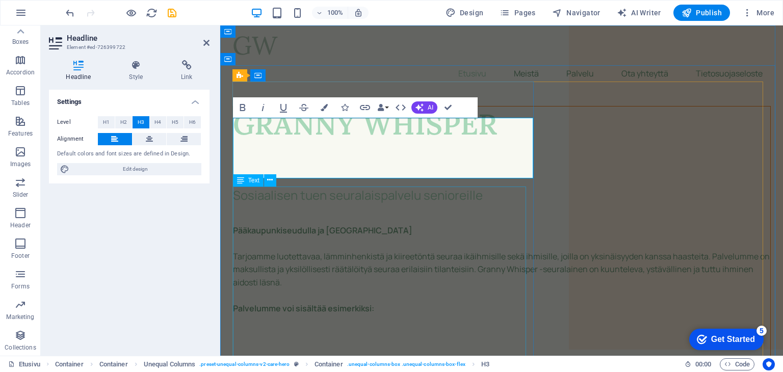
drag, startPoint x: 487, startPoint y: 212, endPoint x: 677, endPoint y: 209, distance: 190.2
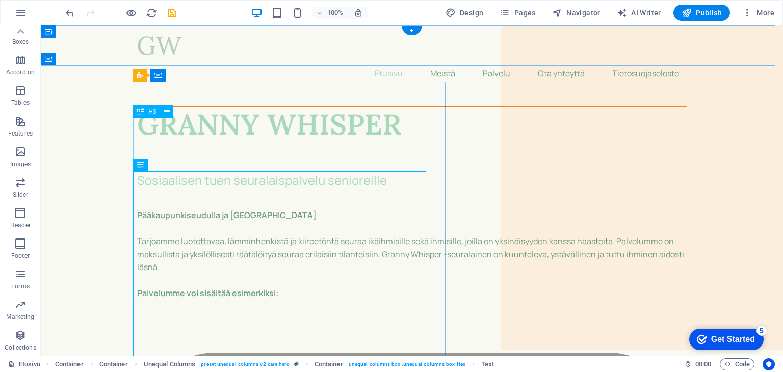
click at [149, 147] on div "Sosiaalisen tuen seuralaispalvelu senioreille" at bounding box center [411, 164] width 549 height 45
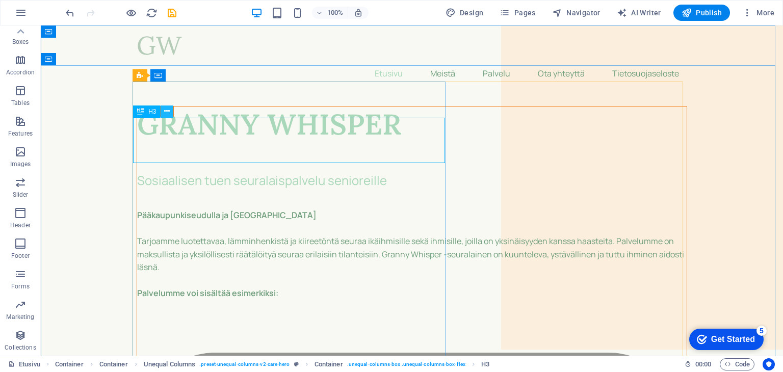
click at [167, 113] on icon at bounding box center [167, 111] width 6 height 11
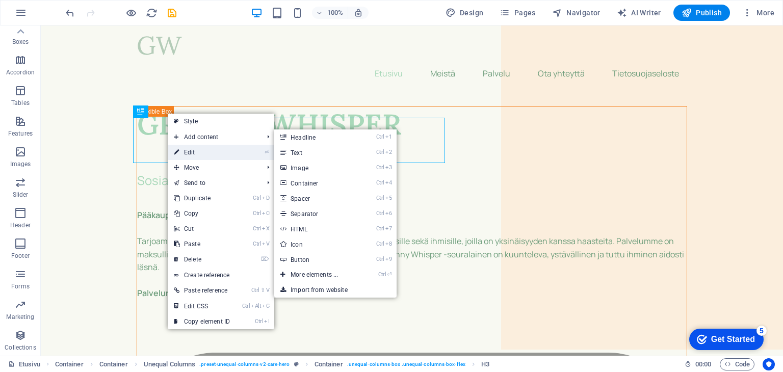
click at [188, 149] on link "⏎ Edit" at bounding box center [202, 152] width 68 height 15
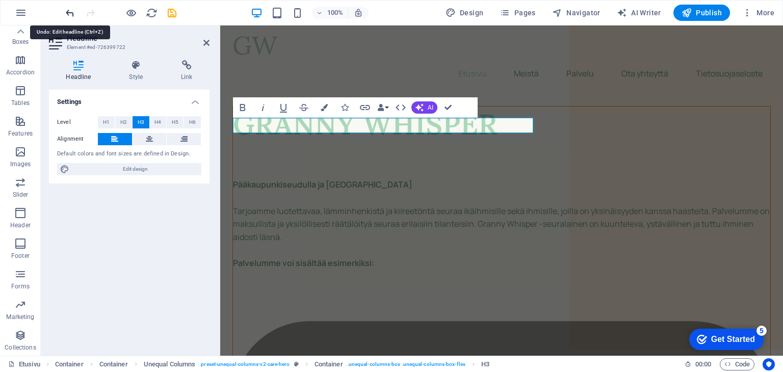
click at [69, 13] on icon "undo" at bounding box center [70, 13] width 12 height 12
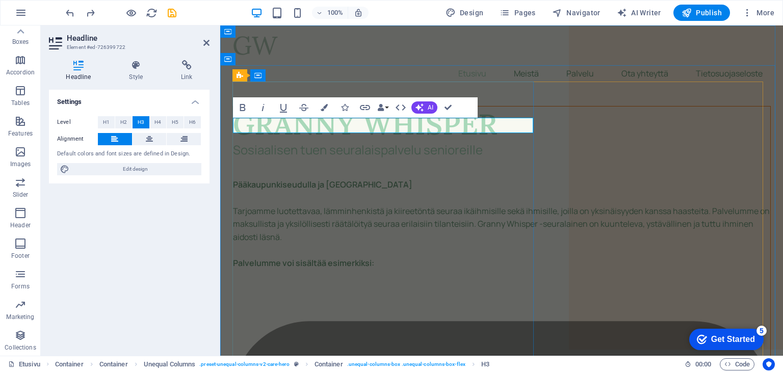
click at [241, 142] on h3 "Sosiaalisen tuen seuralaispalvelu senioreille" at bounding box center [501, 149] width 537 height 15
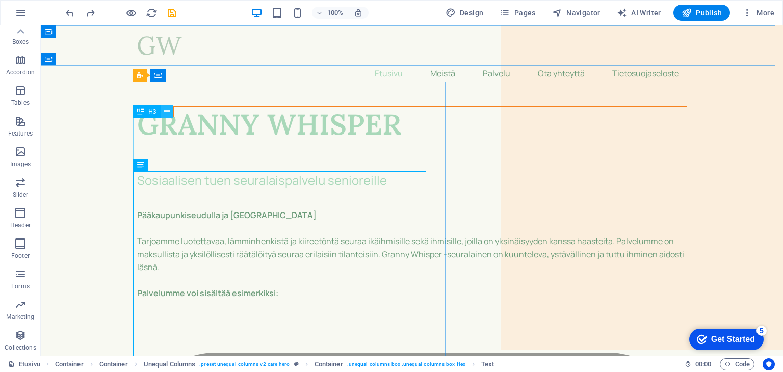
click at [165, 111] on icon at bounding box center [167, 111] width 6 height 11
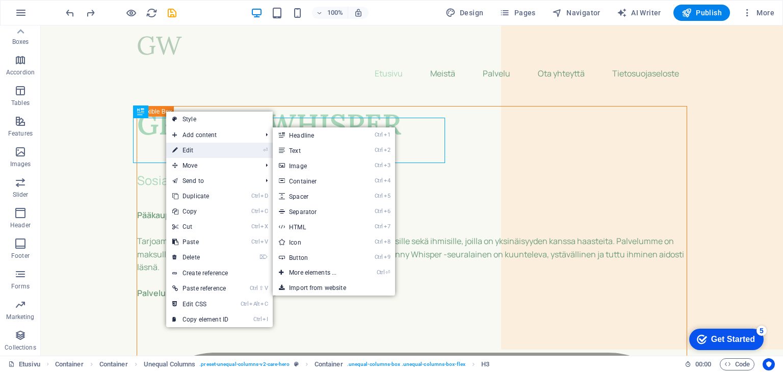
click at [182, 147] on link "⏎ Edit" at bounding box center [200, 150] width 68 height 15
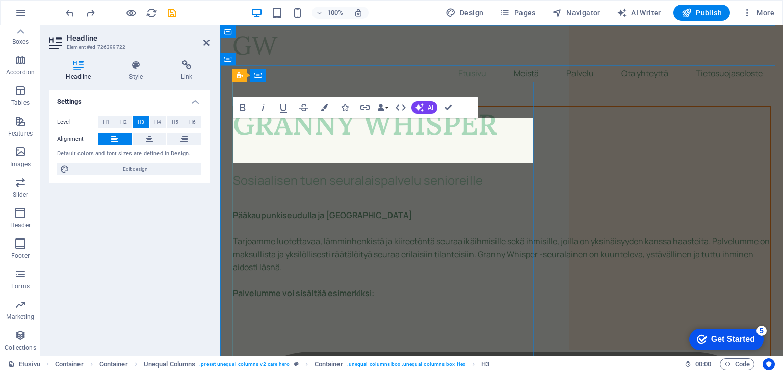
click at [239, 142] on h3 "‌ ‌Sosiaalisen tuen seuralaispalvelu senioreille" at bounding box center [501, 164] width 537 height 45
click at [248, 142] on h3 "‌ ‌Sosiaalisen tuen seuralaispalvelu senioreille" at bounding box center [501, 164] width 537 height 45
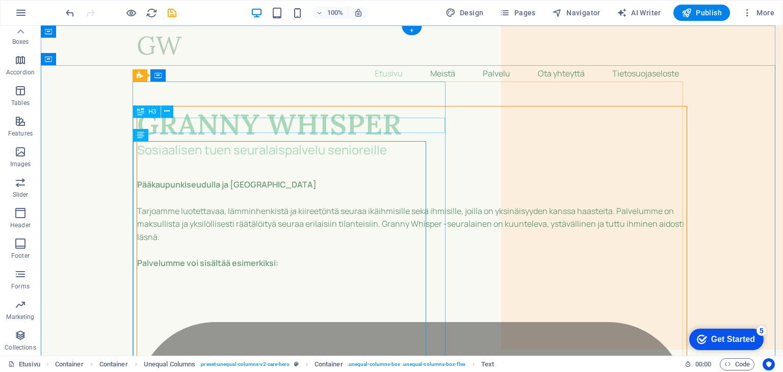
click at [322, 142] on div "Sosiaalisen tuen seuralaispalvelu senioreille" at bounding box center [411, 149] width 549 height 15
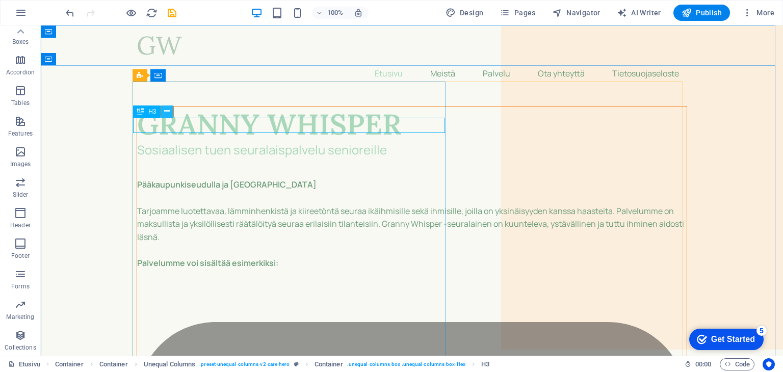
click at [168, 114] on icon at bounding box center [167, 111] width 6 height 11
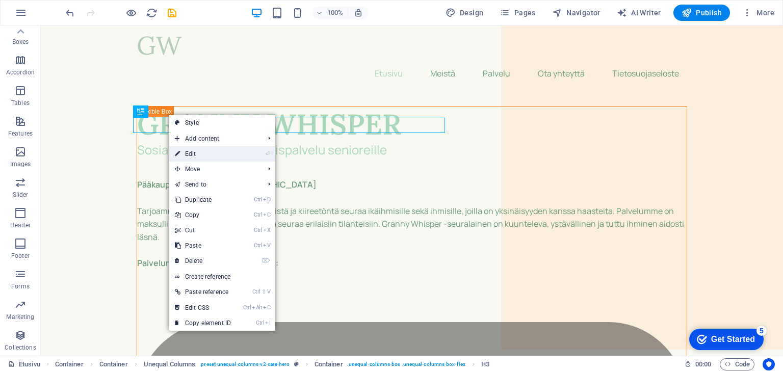
click at [187, 154] on link "⏎ Edit" at bounding box center [203, 153] width 68 height 15
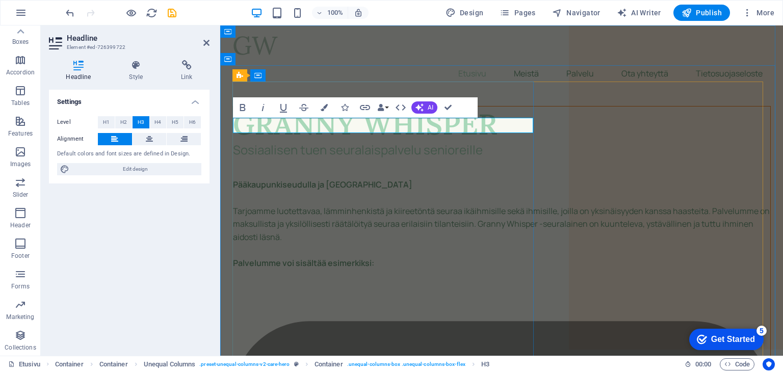
click at [240, 142] on h3 "Sosiaalisen tuen seuralaispalvelu senioreille" at bounding box center [501, 149] width 537 height 15
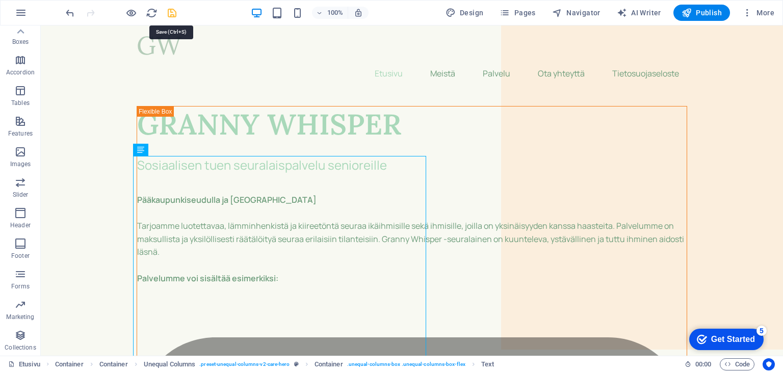
click at [171, 12] on icon "save" at bounding box center [172, 13] width 12 height 12
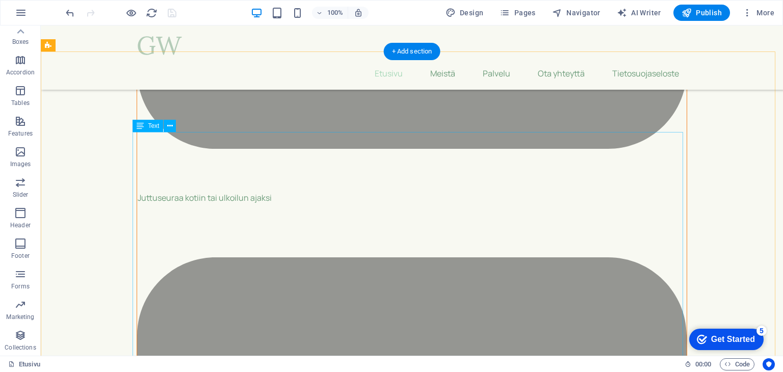
scroll to position [612, 0]
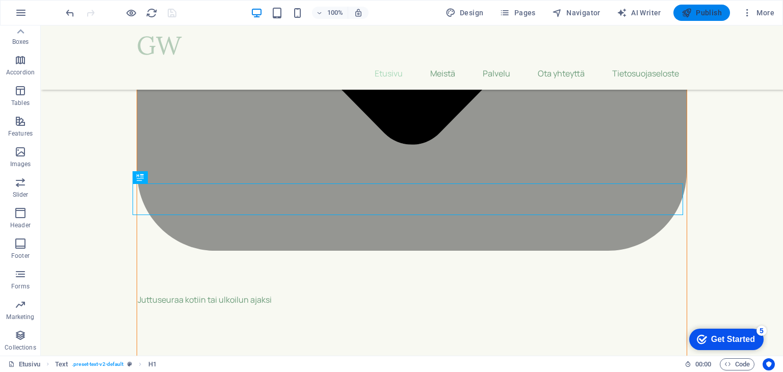
click at [709, 15] on span "Publish" at bounding box center [701, 13] width 40 height 10
